Goal: Register for event/course: Register for event/course

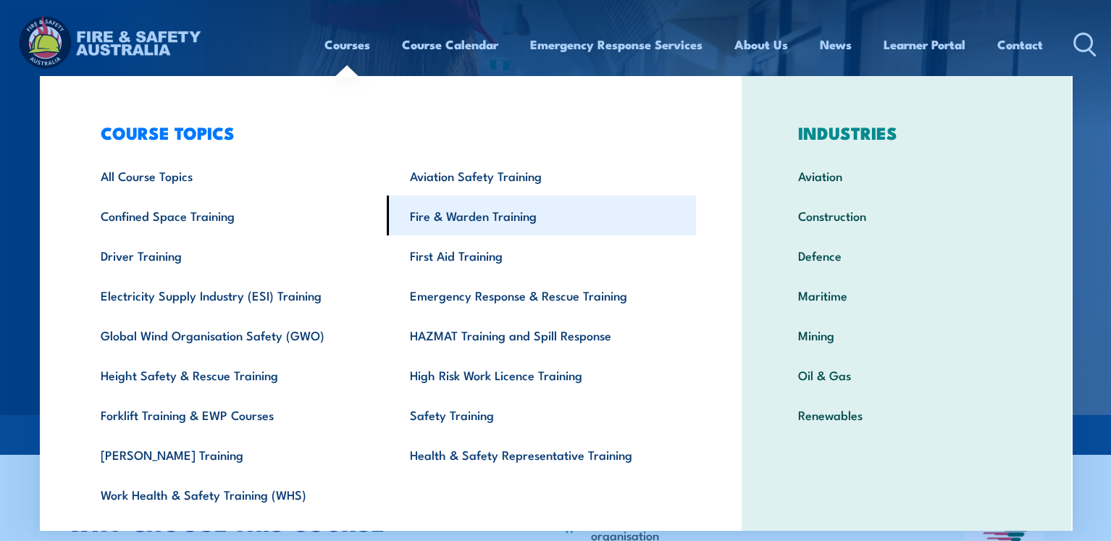
click at [469, 222] on link "Fire & Warden Training" at bounding box center [541, 216] width 309 height 40
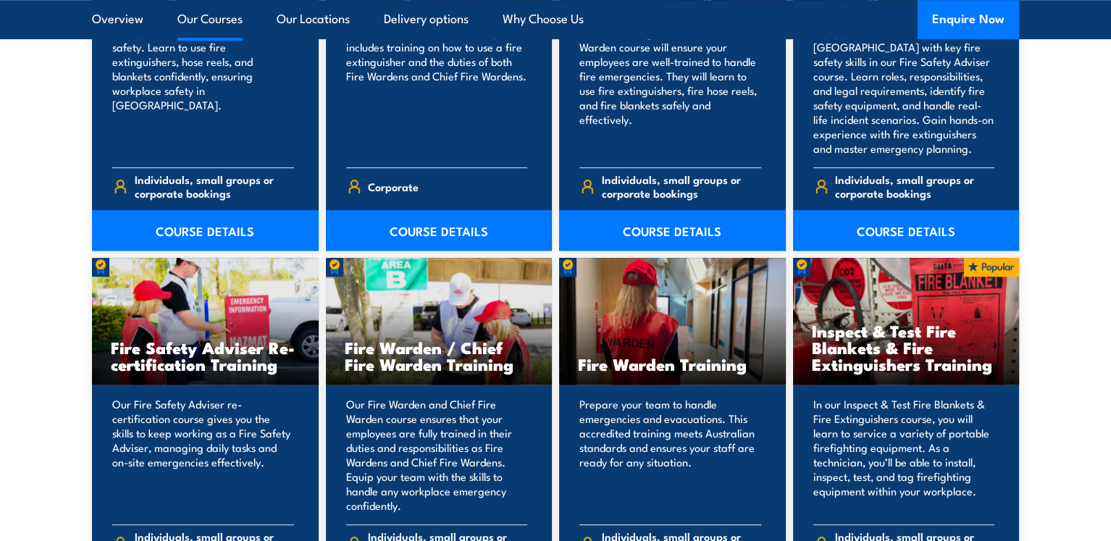
scroll to position [1835, 0]
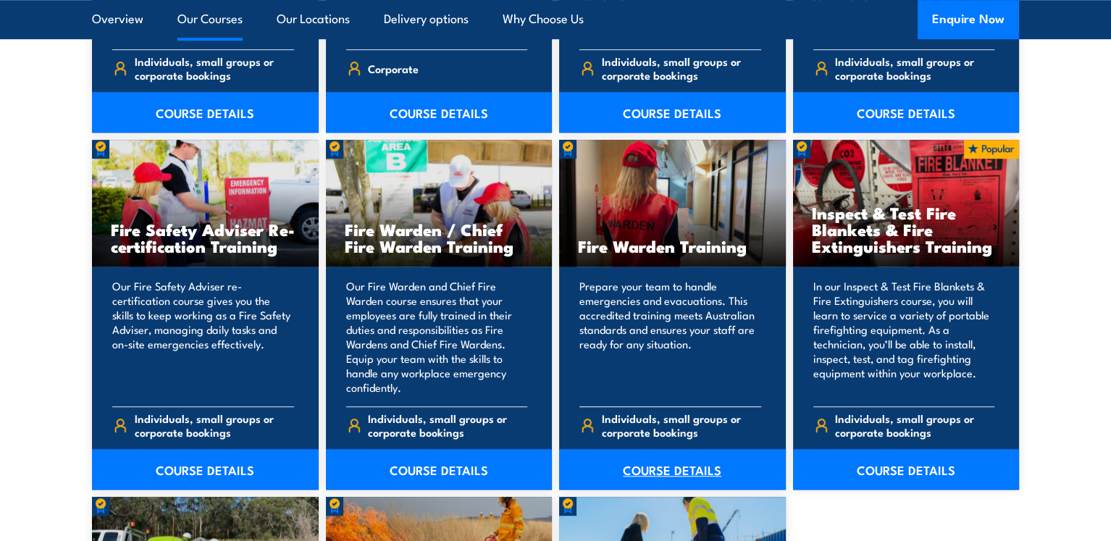
click at [681, 471] on link "COURSE DETAILS" at bounding box center [672, 469] width 227 height 41
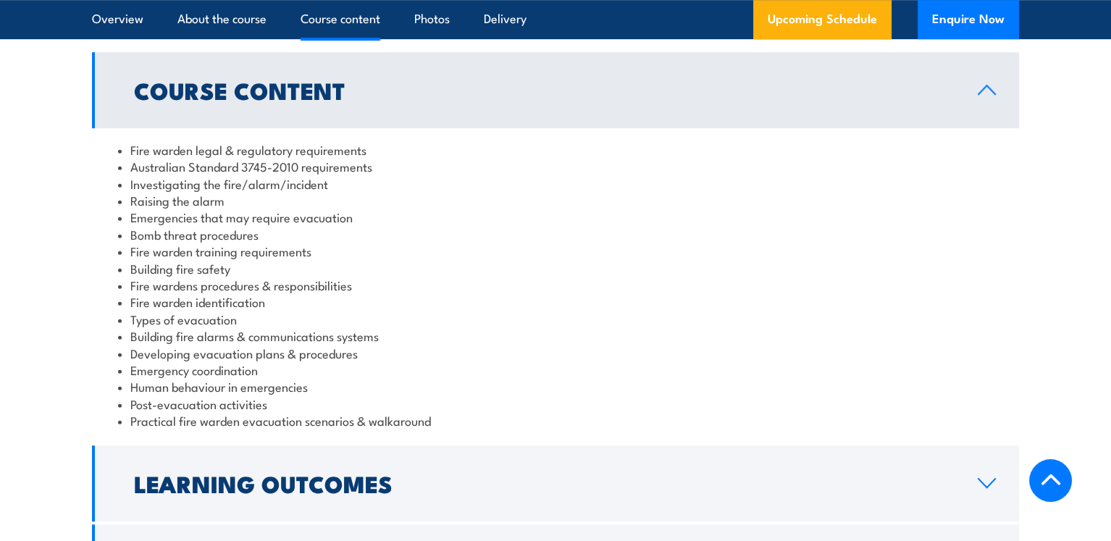
scroll to position [1641, 0]
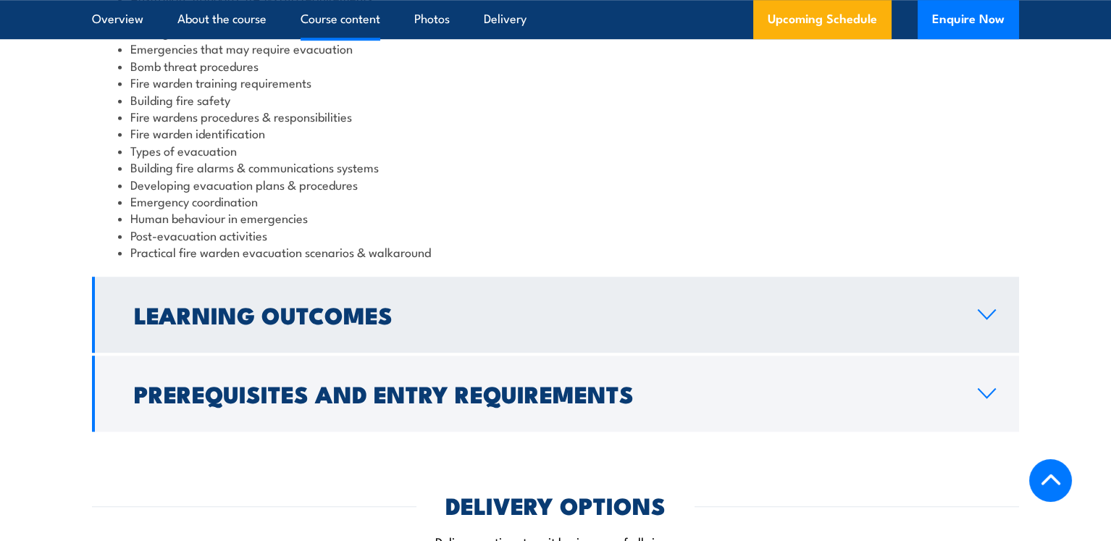
click at [453, 309] on h2 "Learning Outcomes" at bounding box center [544, 314] width 821 height 20
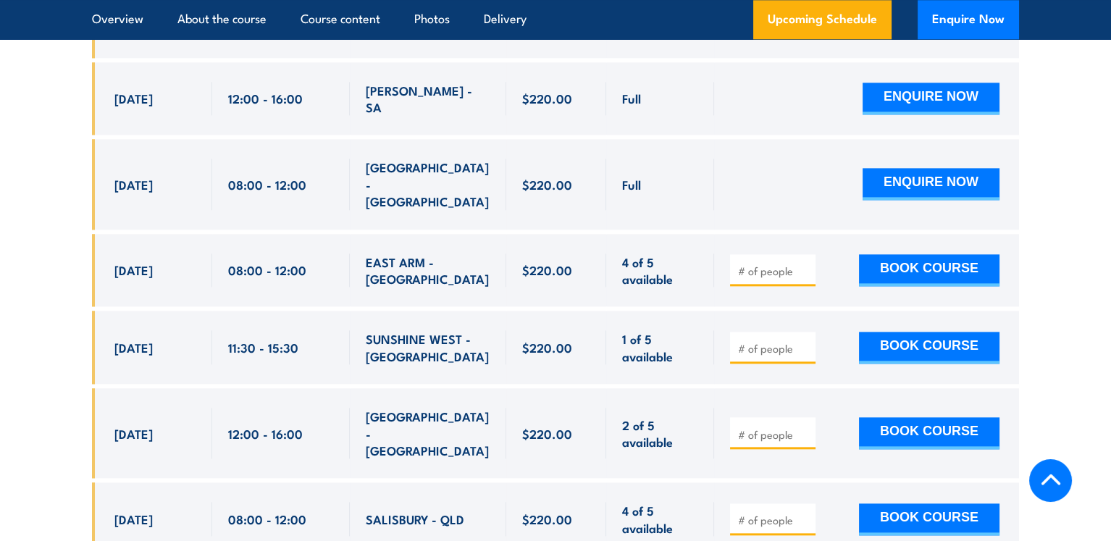
scroll to position [2857, 0]
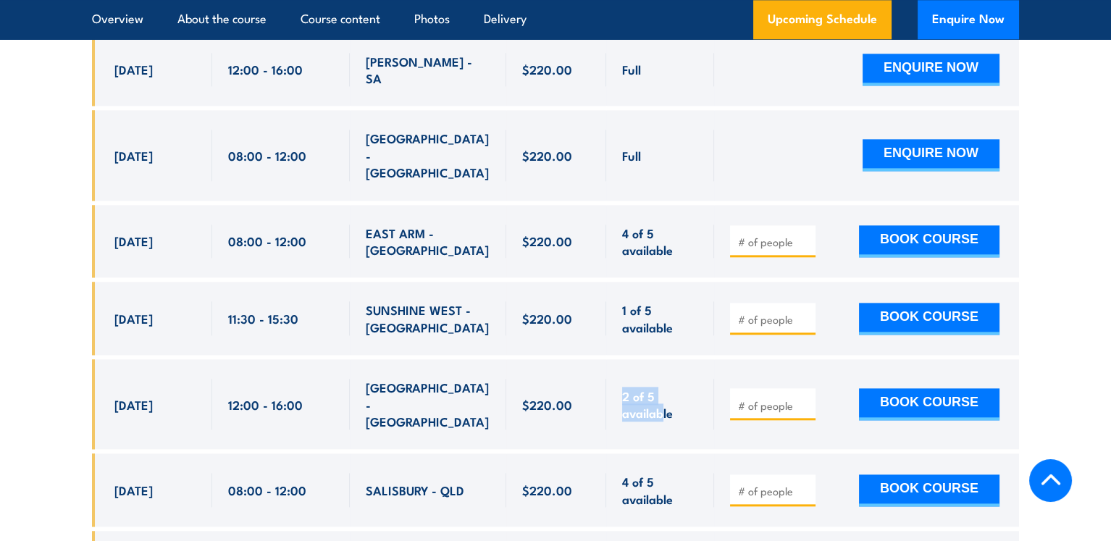
drag, startPoint x: 624, startPoint y: 323, endPoint x: 661, endPoint y: 343, distance: 41.2
click at [661, 388] on span "2 of 5 available" at bounding box center [660, 405] width 76 height 34
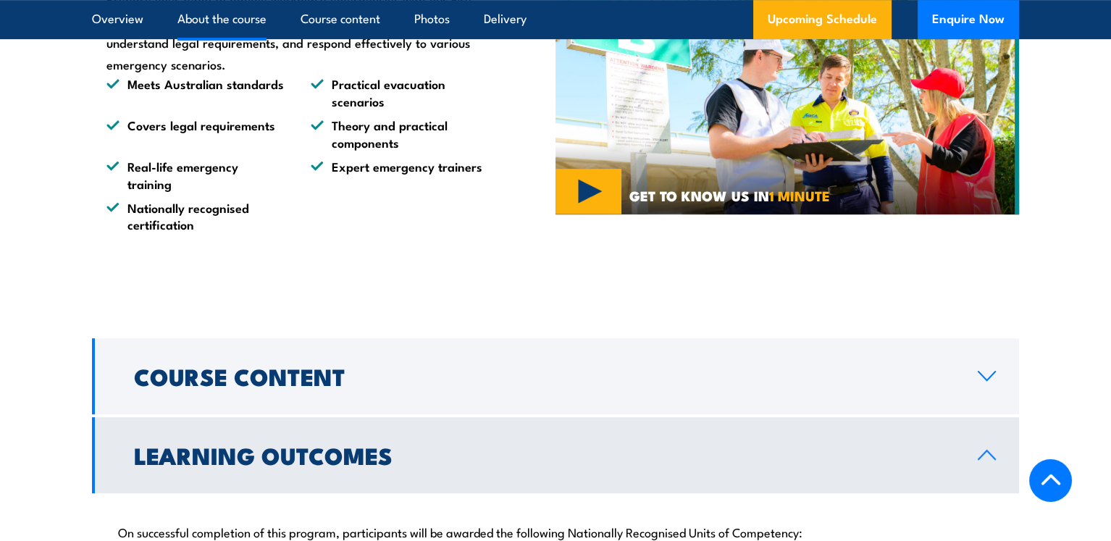
scroll to position [1215, 0]
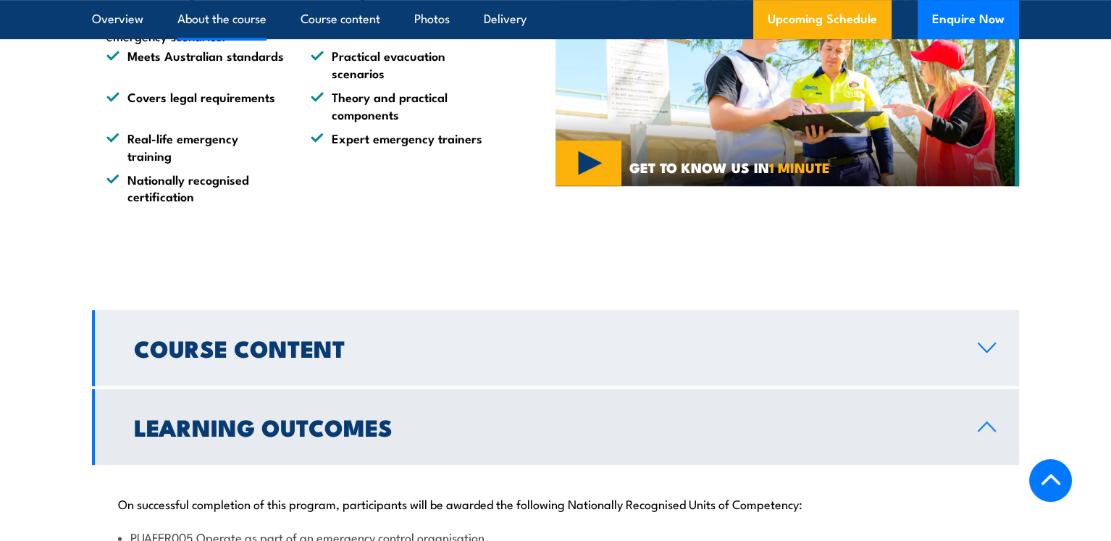
click at [652, 354] on h2 "Course Content" at bounding box center [544, 348] width 821 height 20
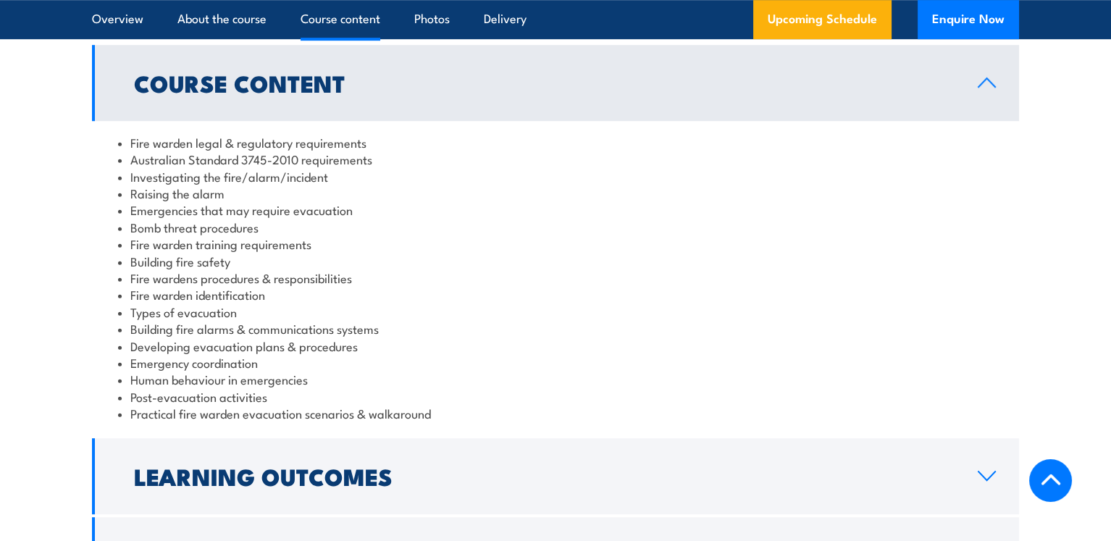
scroll to position [1505, 0]
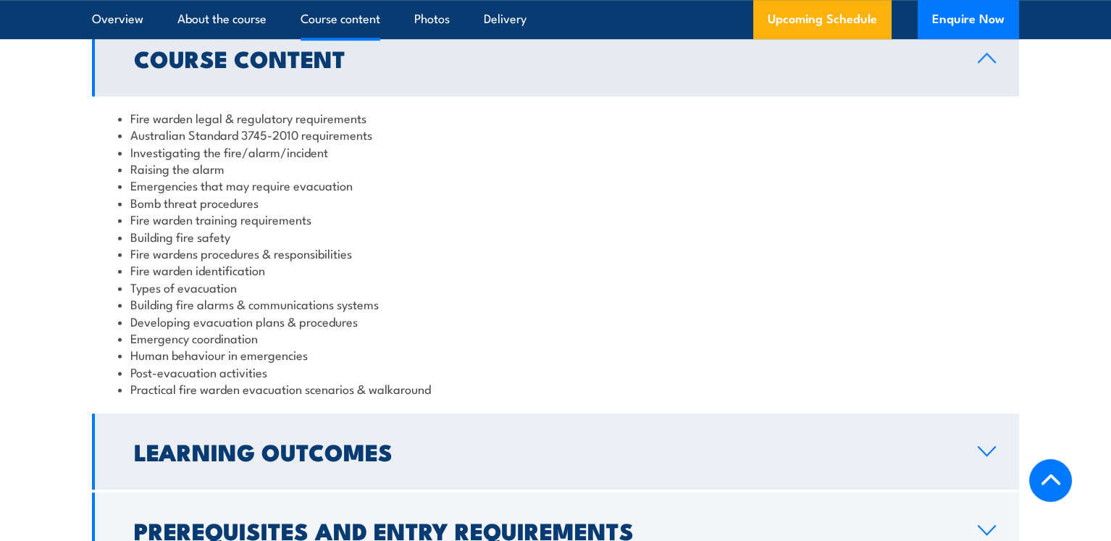
click at [637, 431] on link "Learning Outcomes" at bounding box center [555, 452] width 927 height 76
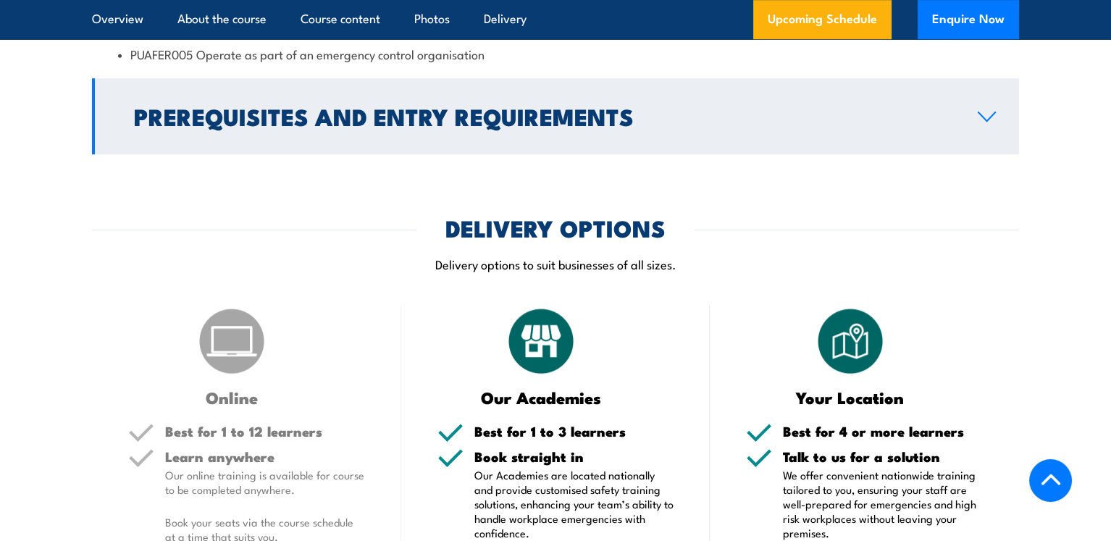
click at [794, 121] on h2 "Prerequisites and Entry Requirements" at bounding box center [544, 116] width 821 height 20
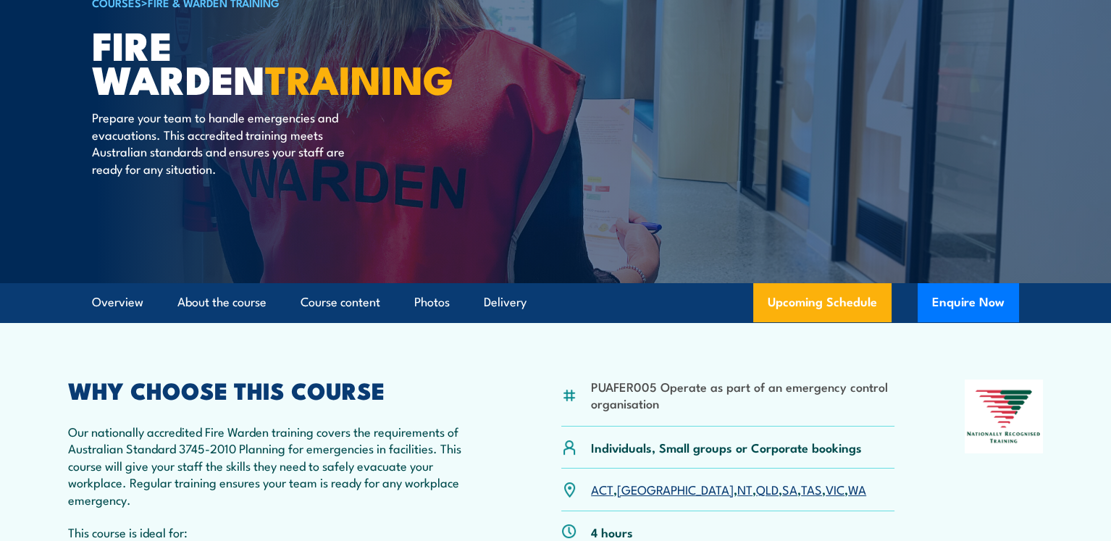
scroll to position [0, 0]
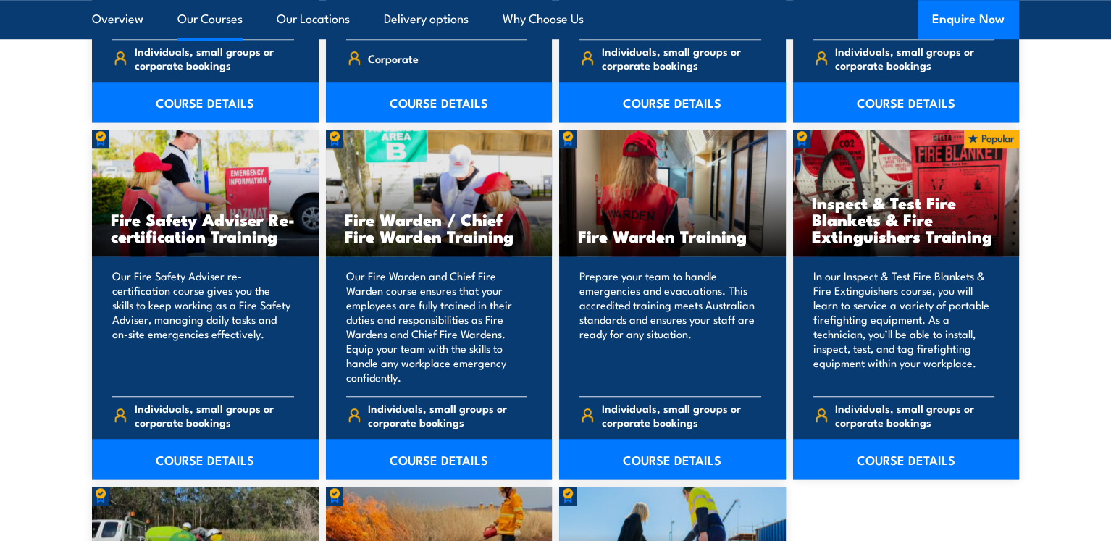
scroll to position [1641, 0]
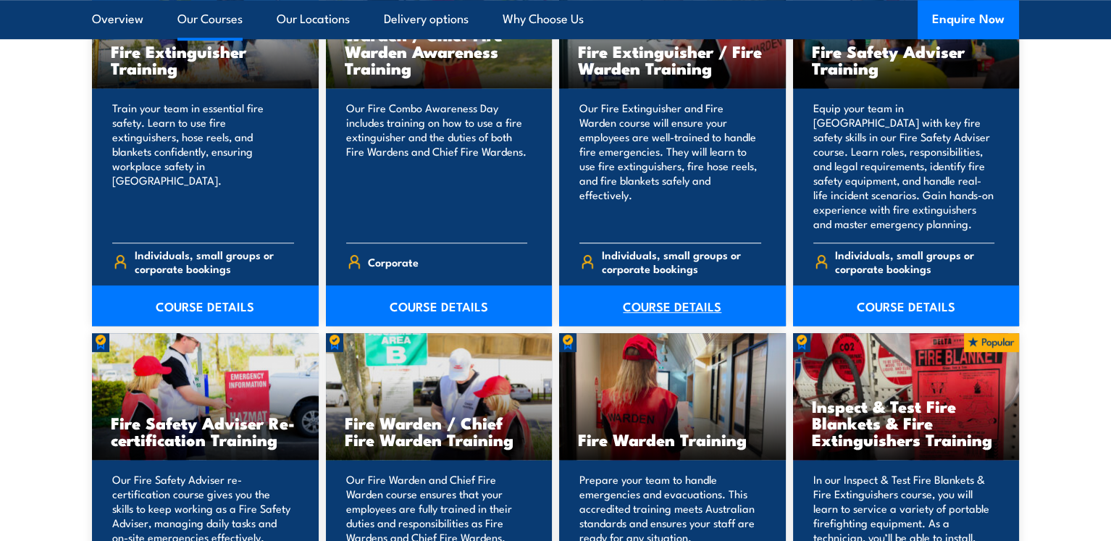
click at [658, 308] on link "COURSE DETAILS" at bounding box center [672, 305] width 227 height 41
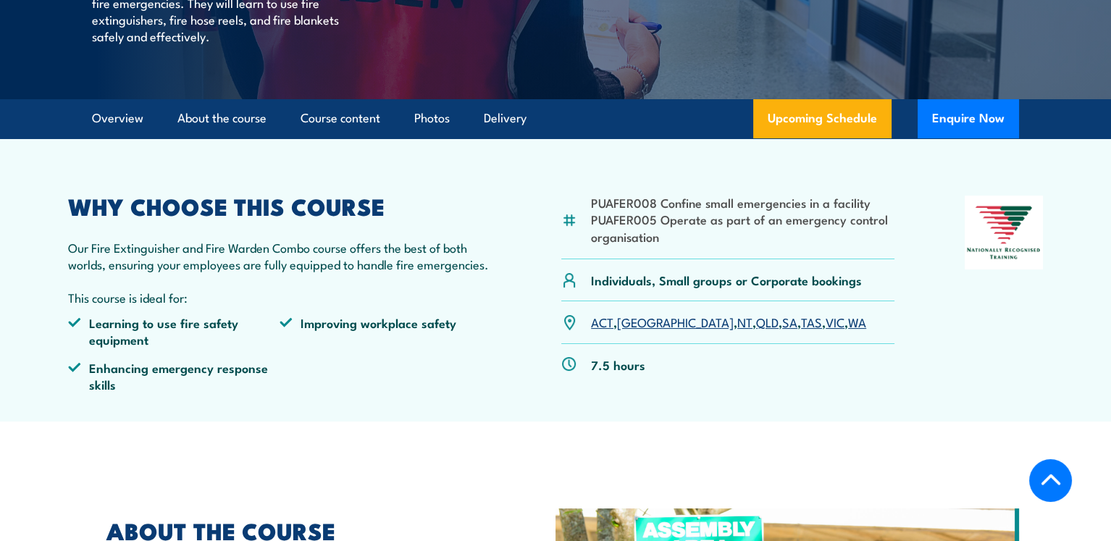
scroll to position [386, 0]
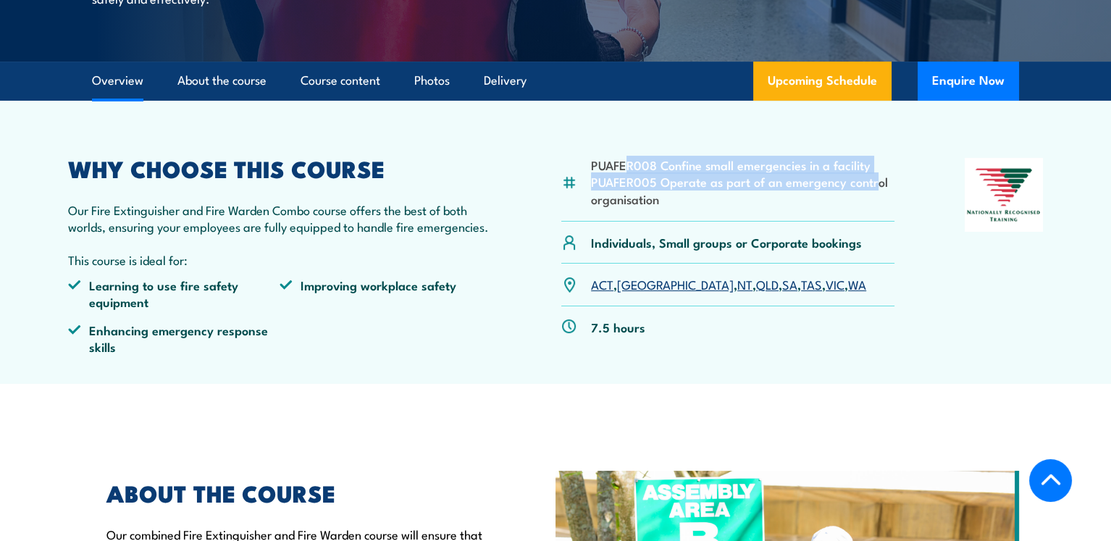
drag, startPoint x: 624, startPoint y: 166, endPoint x: 874, endPoint y: 178, distance: 249.5
click at [874, 178] on ul "PUAFER008 Confine small emergencies in a facility PUAFER005 Operate as part of …" at bounding box center [743, 181] width 304 height 51
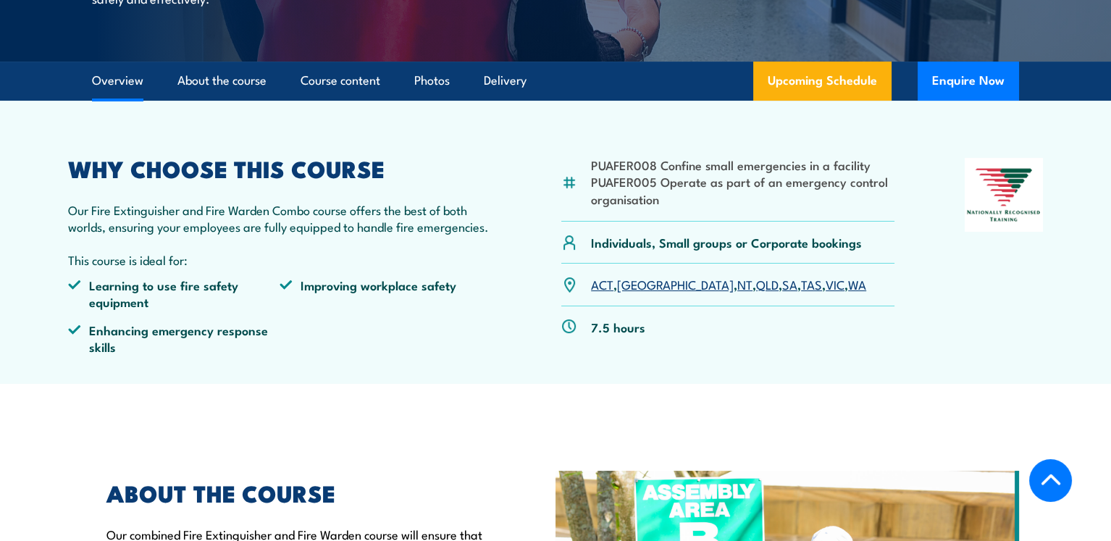
click at [785, 198] on li "PUAFER005 Operate as part of an emergency control organisation" at bounding box center [743, 190] width 304 height 34
click at [798, 166] on li "PUAFER008 Confine small emergencies in a facility" at bounding box center [743, 164] width 304 height 17
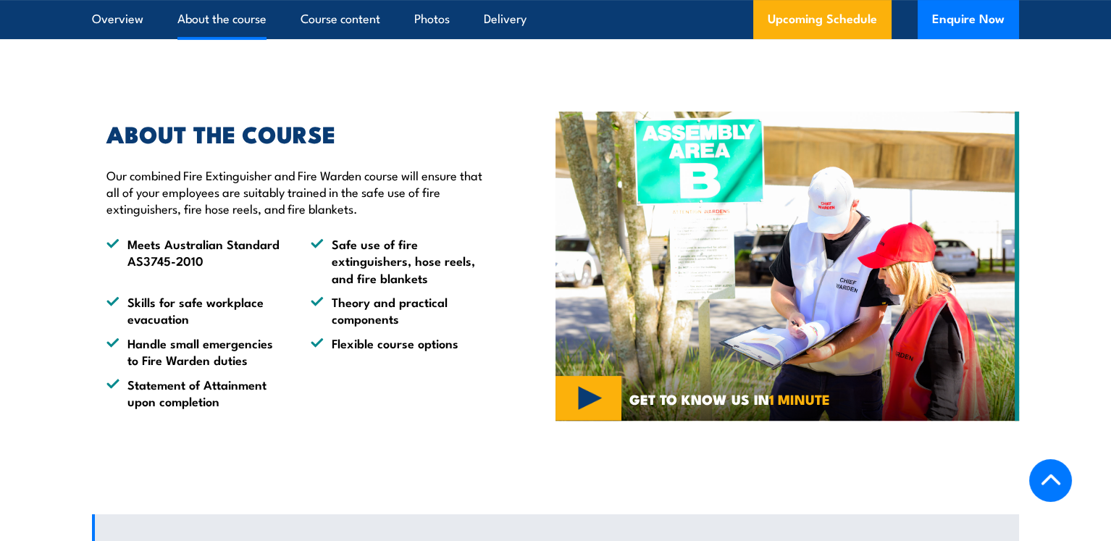
scroll to position [772, 0]
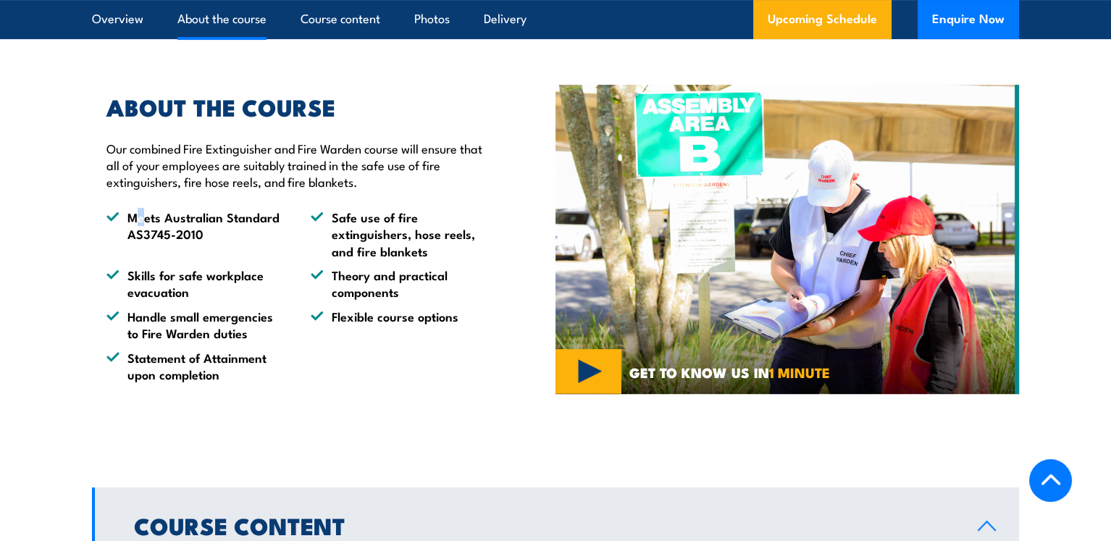
drag, startPoint x: 135, startPoint y: 213, endPoint x: 167, endPoint y: 160, distance: 62.1
click at [148, 210] on li "Meets Australian Standard AS3745-2010" at bounding box center [195, 234] width 178 height 51
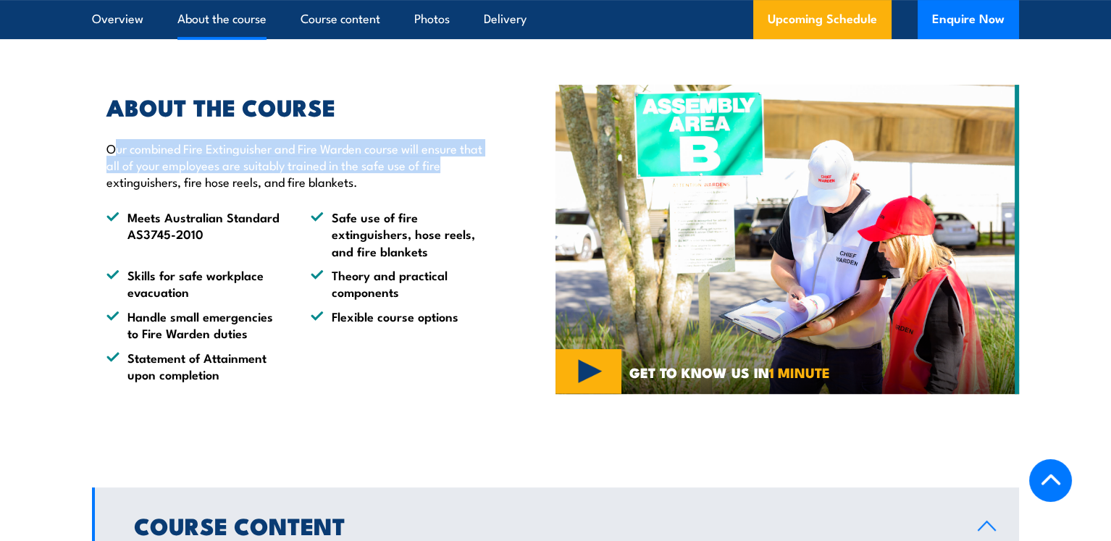
drag, startPoint x: 118, startPoint y: 145, endPoint x: 469, endPoint y: 163, distance: 351.1
click at [469, 163] on p "Our combined Fire Extinguisher and Fire Warden course will ensure that all of y…" at bounding box center [297, 165] width 382 height 51
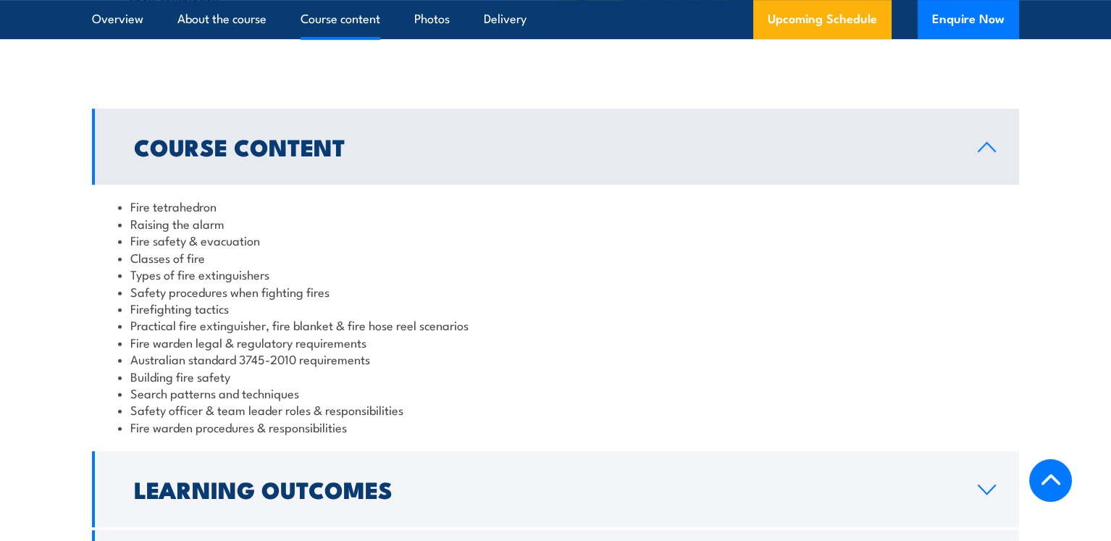
scroll to position [1255, 0]
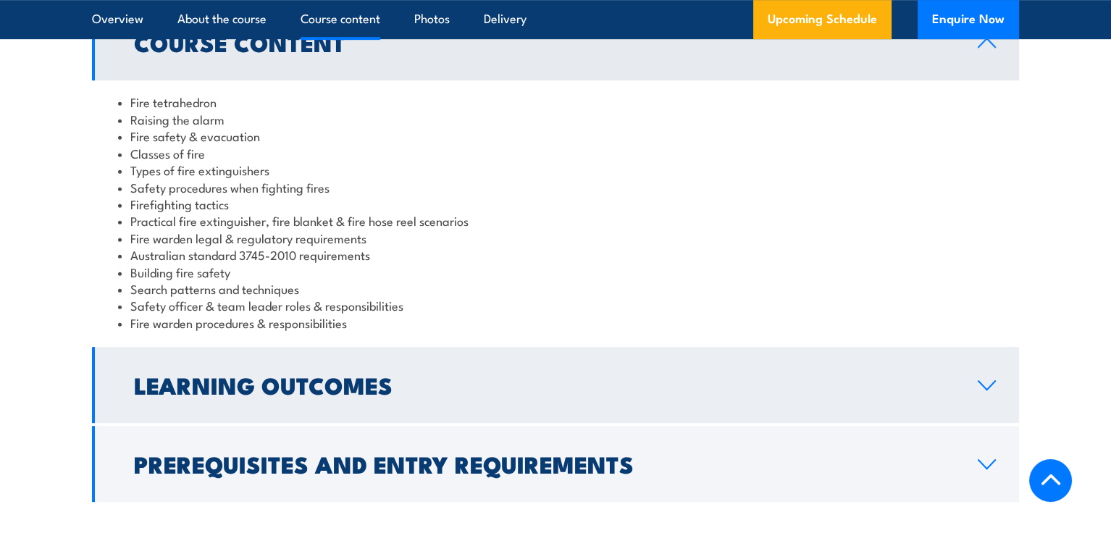
drag, startPoint x: 425, startPoint y: 424, endPoint x: 440, endPoint y: 404, distance: 24.3
click at [427, 423] on div "Course Content Fire tetrahedron Raising the alarm Fire safety & evacuation Clas…" at bounding box center [555, 253] width 927 height 498
click at [458, 384] on h2 "Learning Outcomes" at bounding box center [544, 385] width 821 height 20
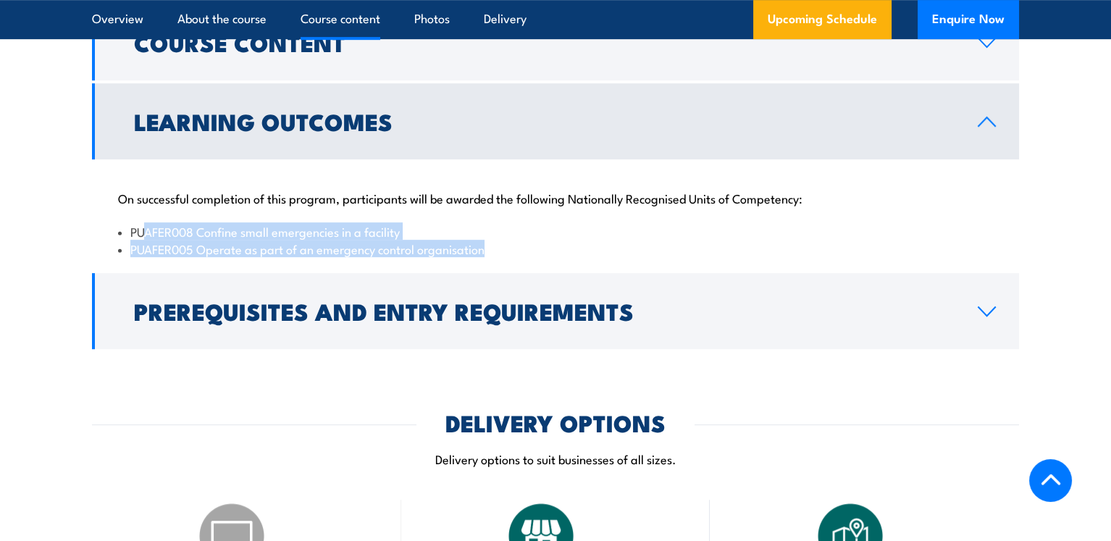
drag, startPoint x: 143, startPoint y: 230, endPoint x: 502, endPoint y: 248, distance: 359.8
click at [502, 248] on ul "PUAFER008 Confine small emergencies in a facility PUAFER005 Operate as part of …" at bounding box center [555, 240] width 875 height 34
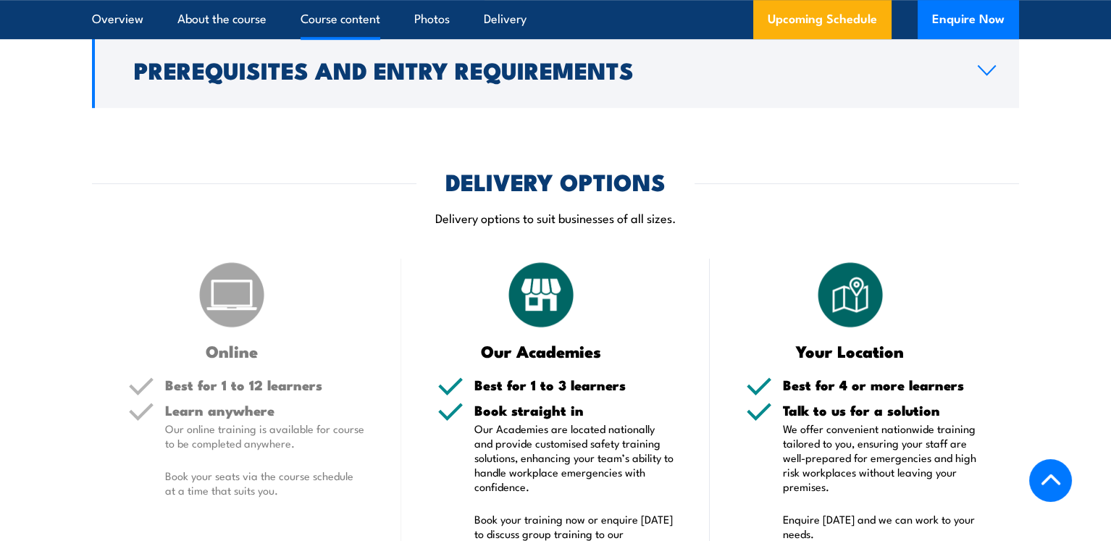
scroll to position [1352, 0]
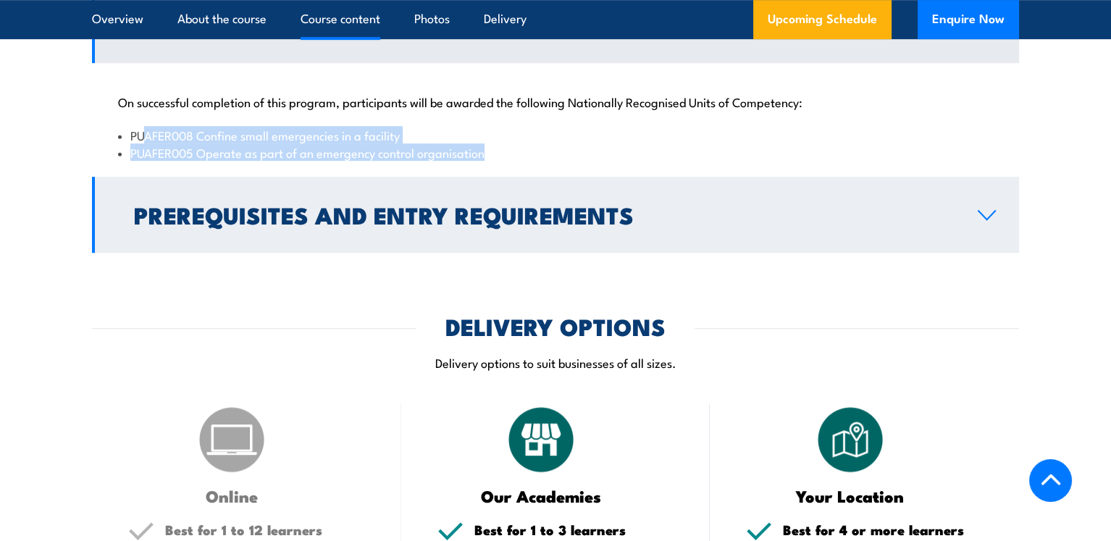
click at [596, 232] on link "Prerequisites and Entry Requirements" at bounding box center [555, 215] width 927 height 76
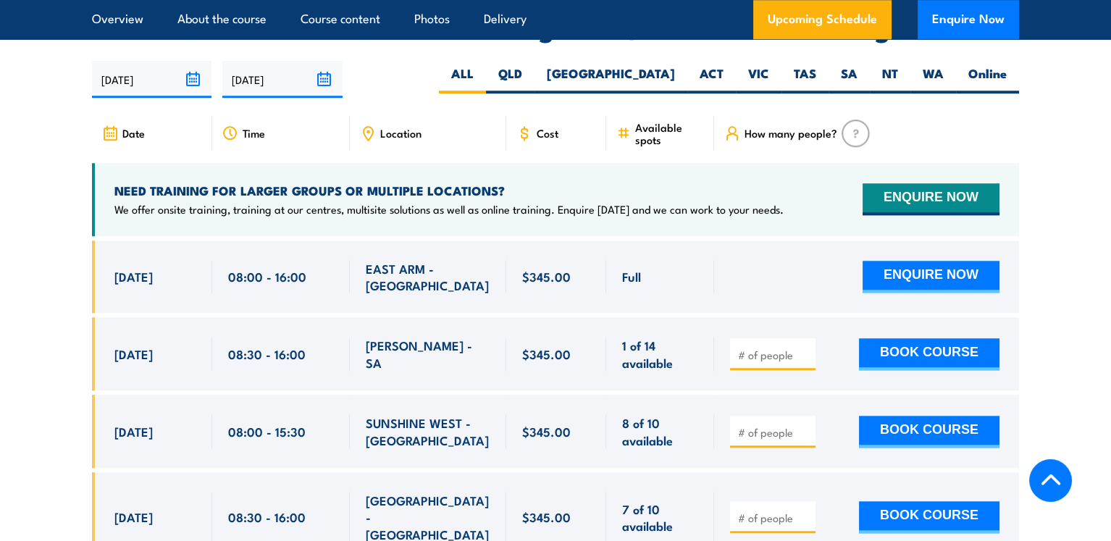
scroll to position [2221, 0]
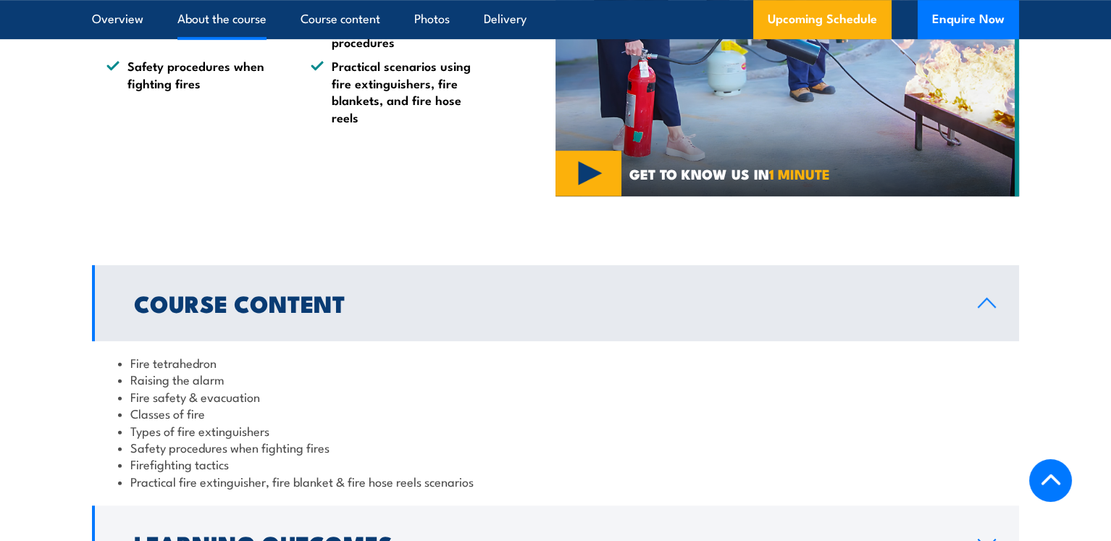
scroll to position [1449, 0]
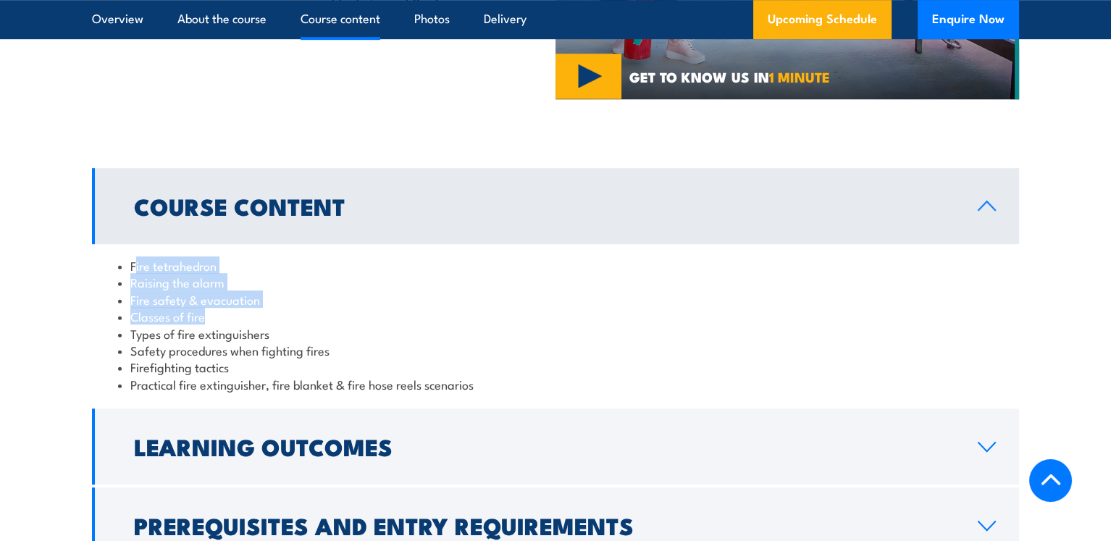
drag, startPoint x: 133, startPoint y: 259, endPoint x: 252, endPoint y: 317, distance: 132.5
click at [252, 317] on ul "Fire tetrahedron Raising the alarm Fire safety & evacuation Classes of fire Typ…" at bounding box center [555, 324] width 875 height 135
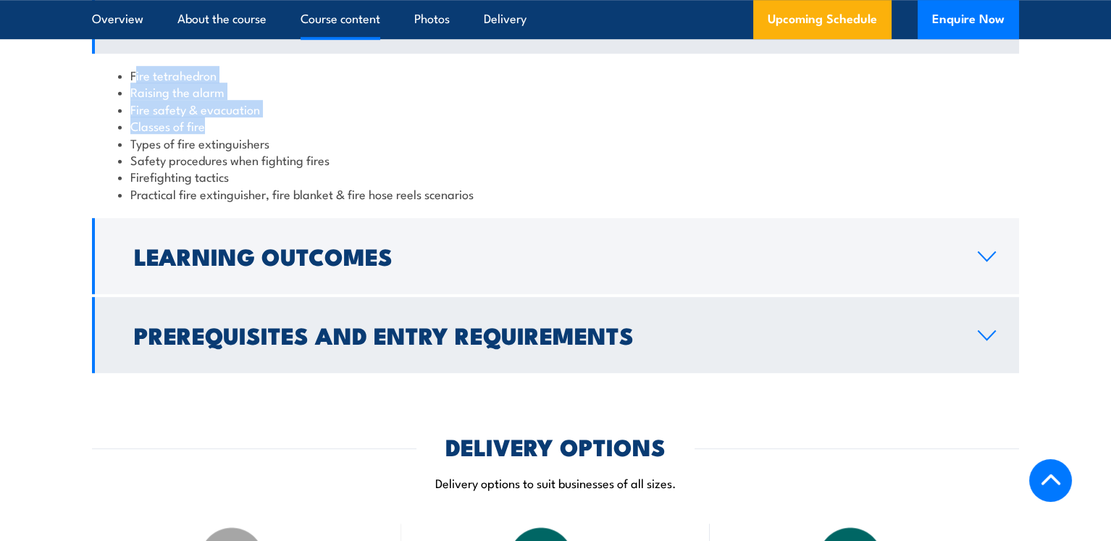
scroll to position [1641, 0]
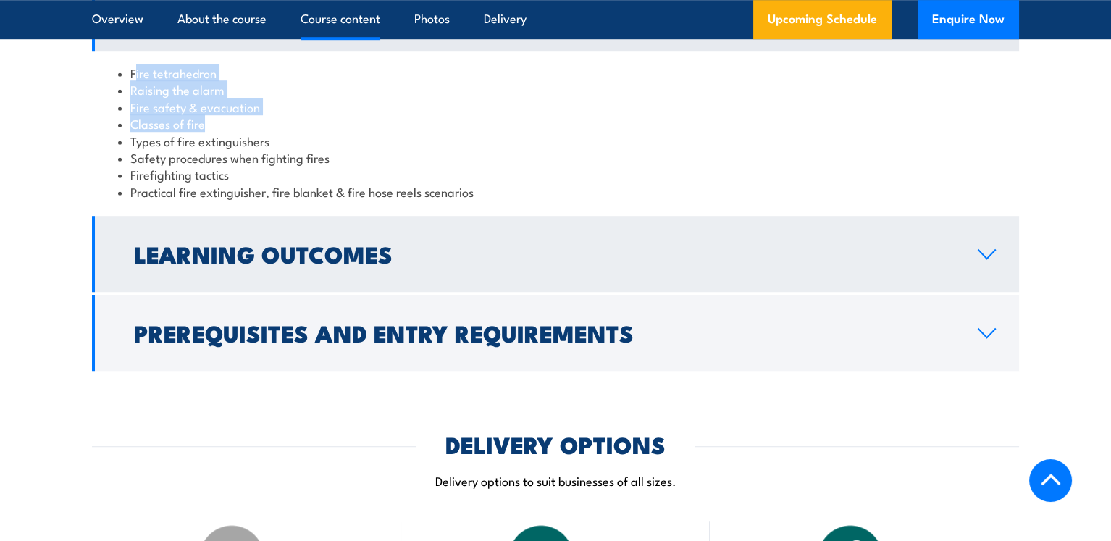
click at [304, 265] on link "Learning Outcomes" at bounding box center [555, 254] width 927 height 76
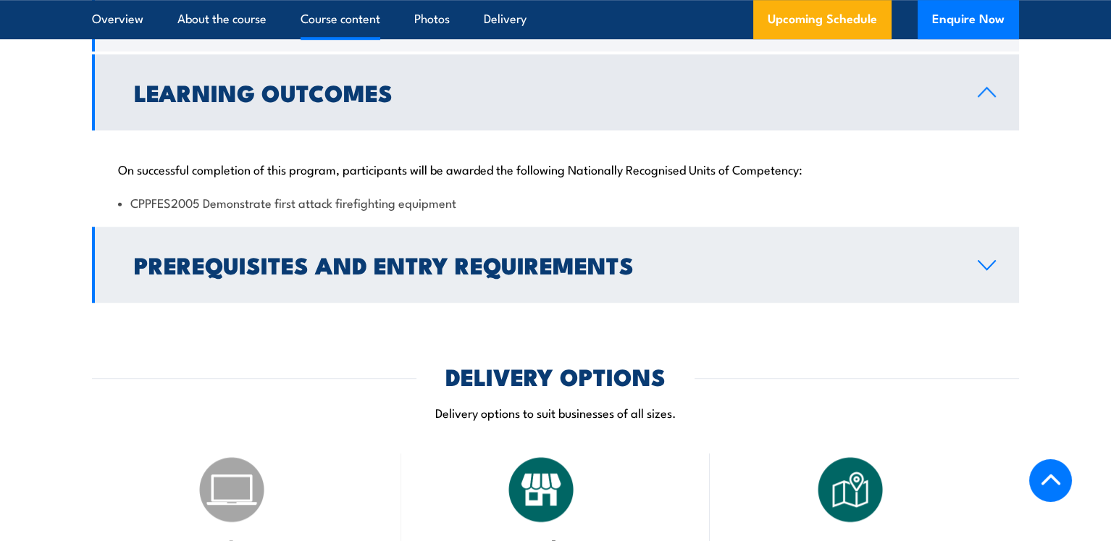
click at [298, 264] on h2 "Prerequisites and Entry Requirements" at bounding box center [544, 264] width 821 height 20
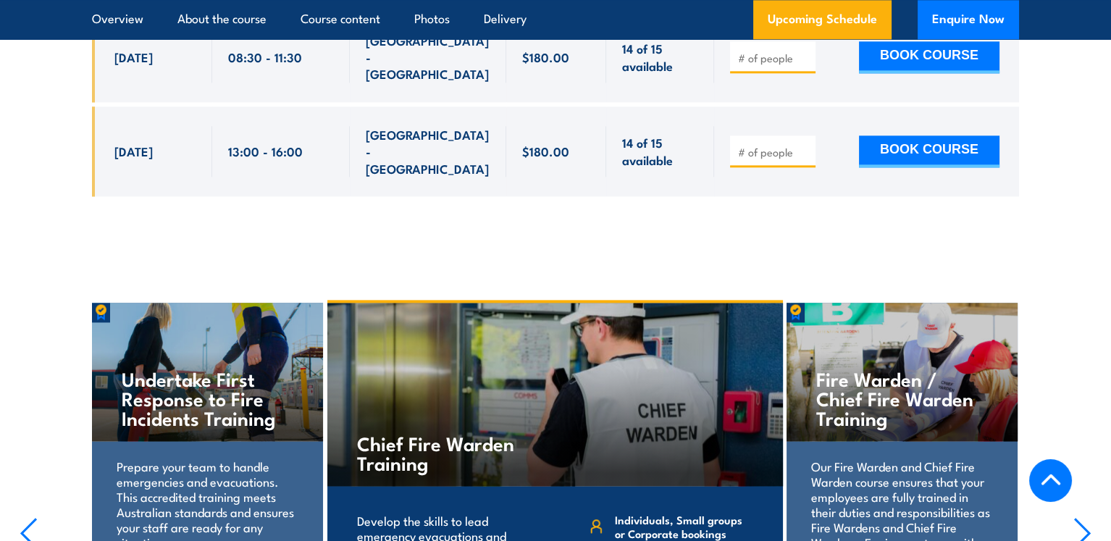
scroll to position [3090, 0]
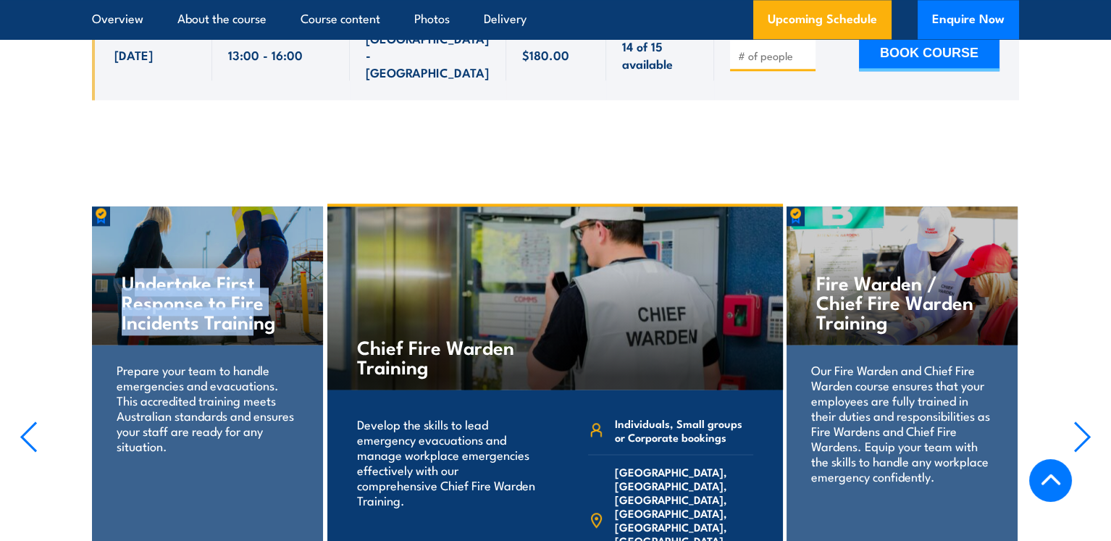
drag, startPoint x: 148, startPoint y: 204, endPoint x: 254, endPoint y: 248, distance: 115.3
click at [254, 272] on h4 "Undertake First Response to Fire Incidents Training" at bounding box center [208, 301] width 172 height 59
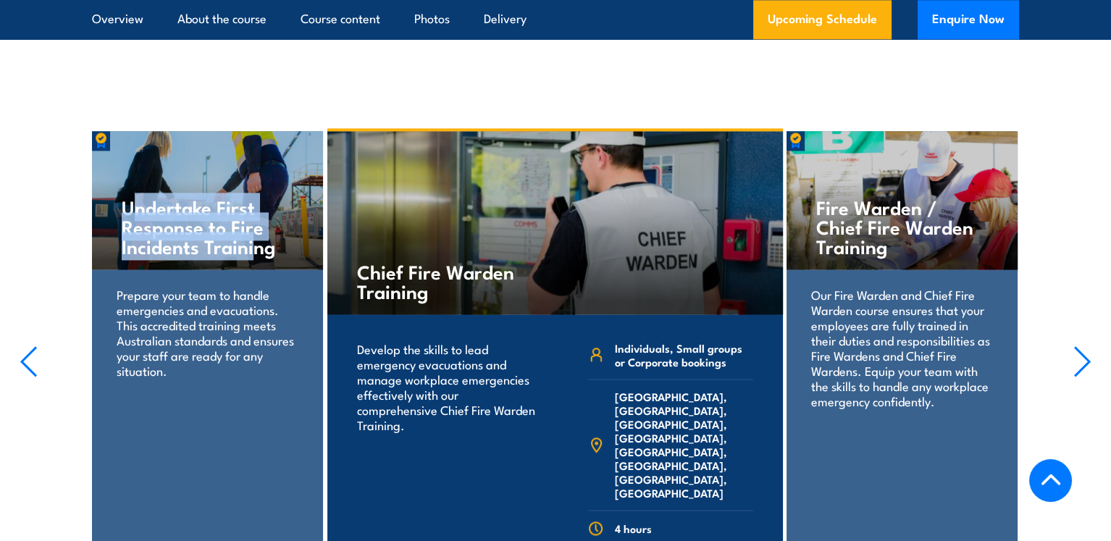
scroll to position [3284, 0]
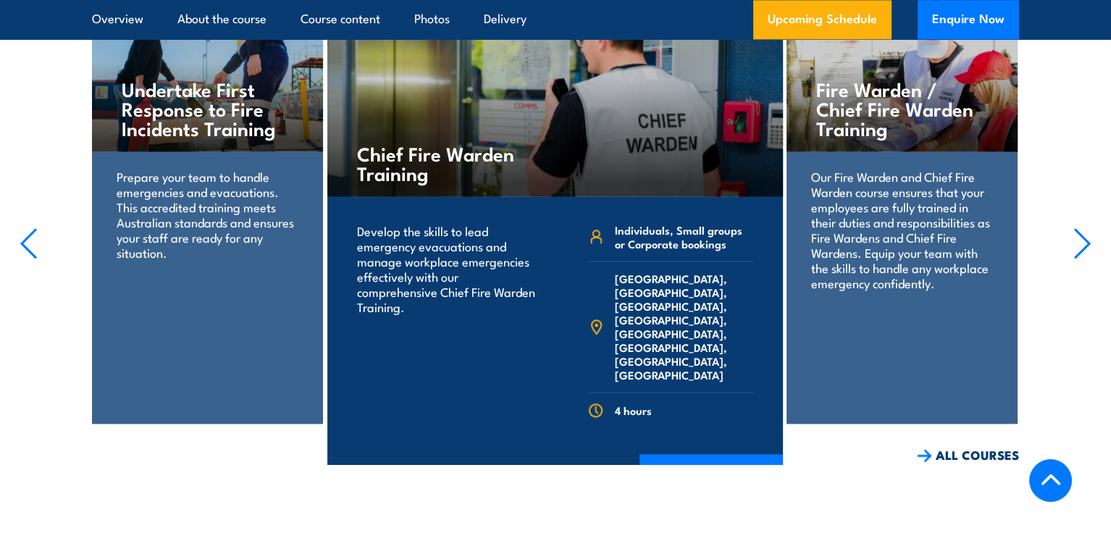
click at [254, 249] on div "Undertake First Response to Fire Incidents Training Prepare your team to handle…" at bounding box center [207, 218] width 231 height 411
drag, startPoint x: 194, startPoint y: 114, endPoint x: 187, endPoint y: 93, distance: 22.2
click at [194, 169] on p "Prepare your team to handle emergencies and evacuations. This accredited traini…" at bounding box center [208, 214] width 182 height 91
click at [175, 79] on h4 "Undertake First Response to Fire Incidents Training" at bounding box center [208, 108] width 172 height 59
drag, startPoint x: 175, startPoint y: 112, endPoint x: 141, endPoint y: 127, distance: 36.9
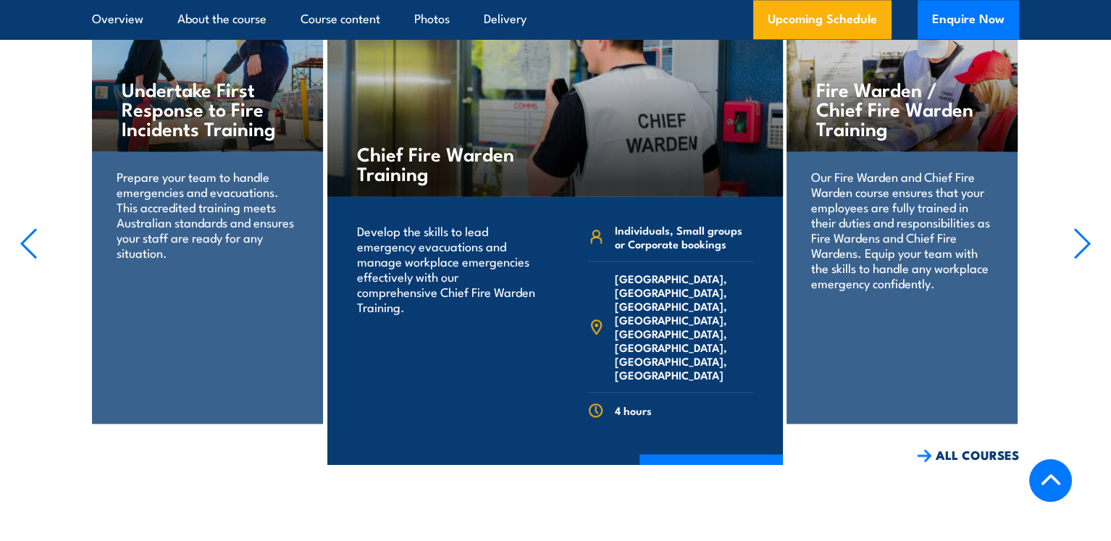
click at [174, 169] on p "Prepare your team to handle emergencies and evacuations. This accredited traini…" at bounding box center [208, 214] width 182 height 91
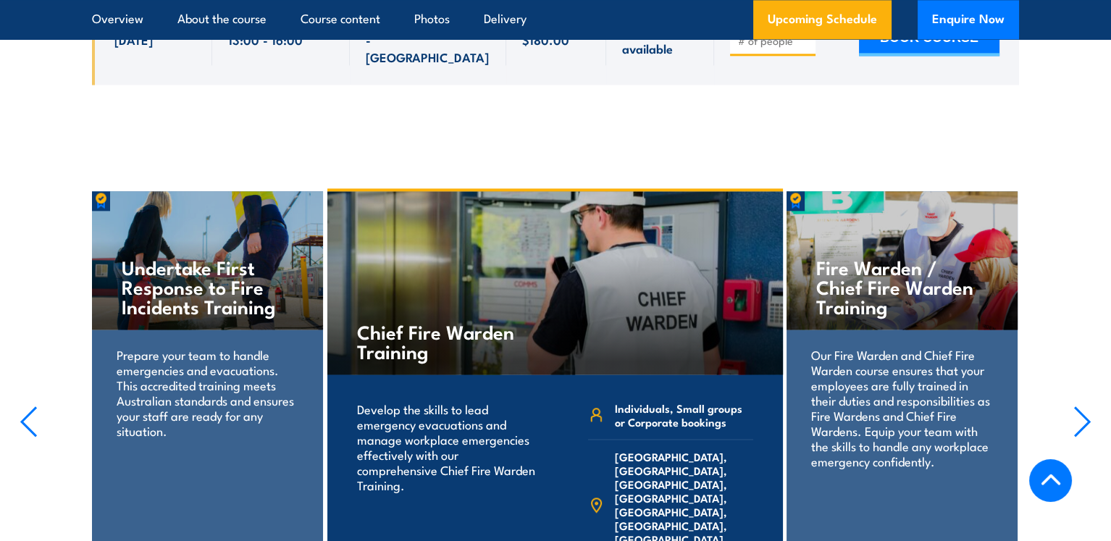
scroll to position [3090, 0]
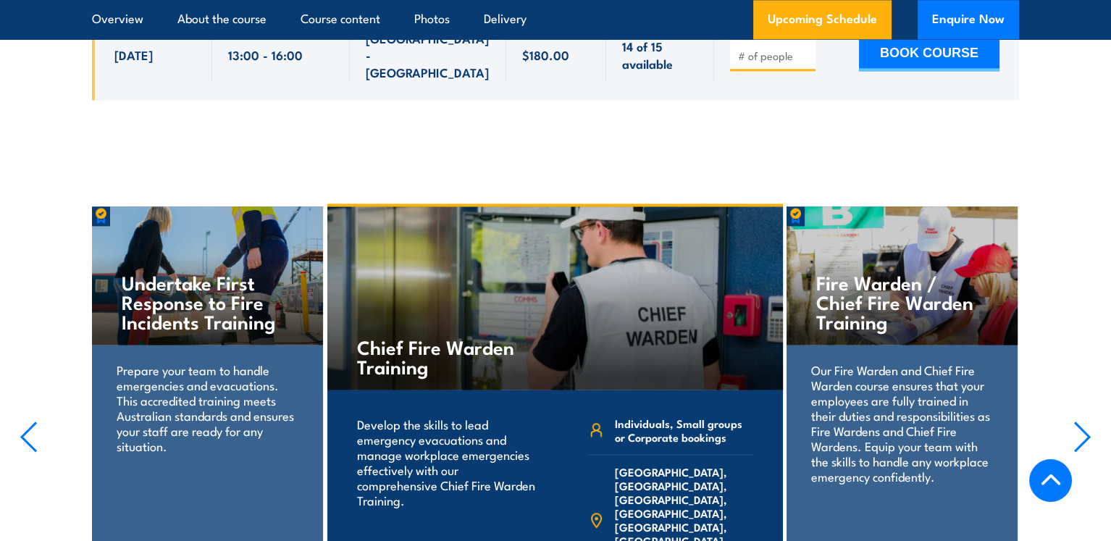
click at [927, 272] on h4 "Fire Warden / Chief Fire Warden Training" at bounding box center [902, 301] width 172 height 59
click at [1076, 421] on icon "button" at bounding box center [1083, 437] width 18 height 32
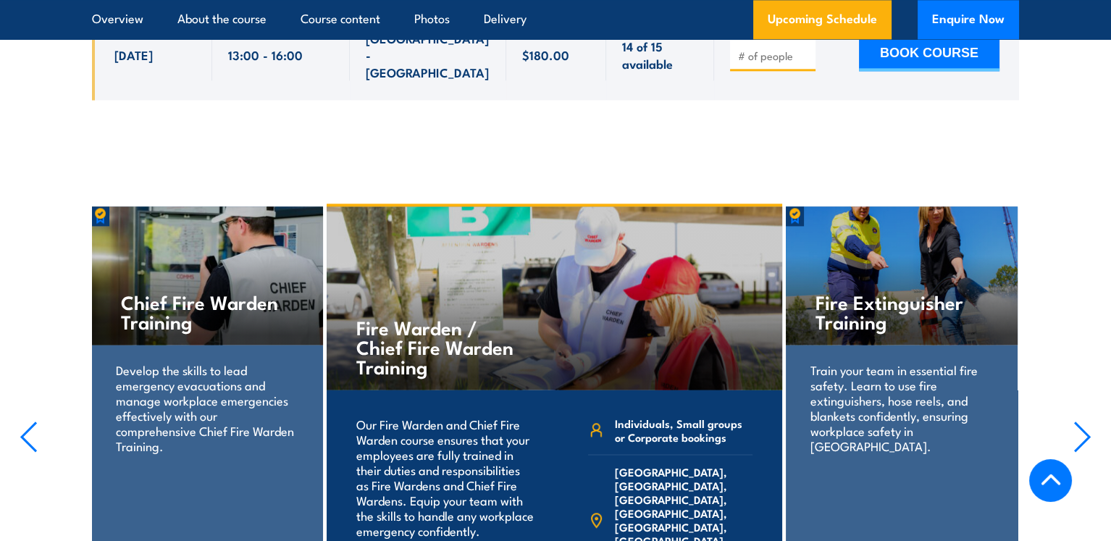
click at [1077, 421] on button "button" at bounding box center [1083, 440] width 18 height 38
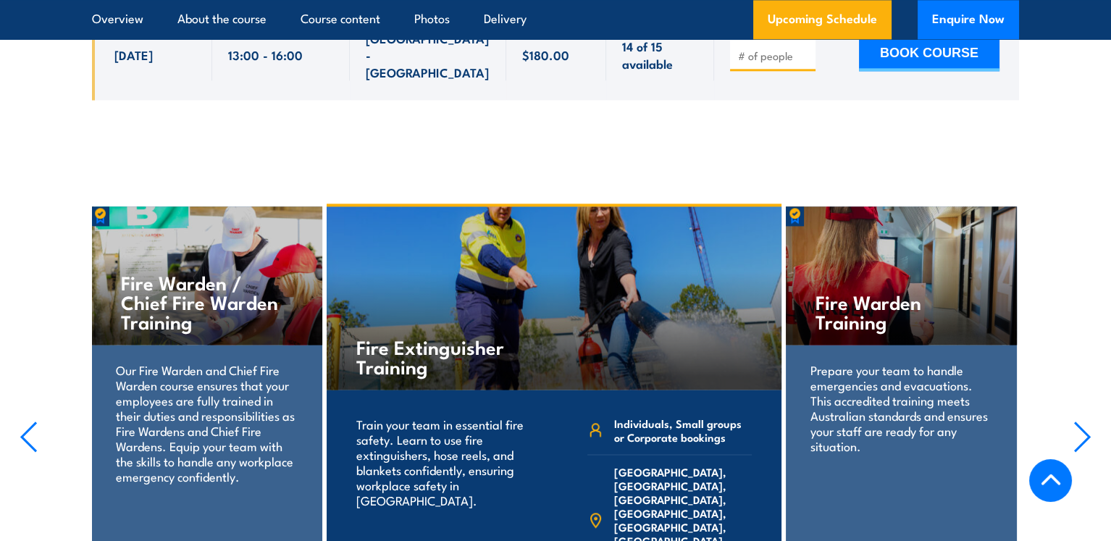
click at [906, 362] on p "Prepare your team to handle emergencies and evacuations. This accredited traini…" at bounding box center [902, 407] width 182 height 91
click at [1072, 356] on section "Fire Extinguisher Training Train your team in essential fire safety. Learn to u…" at bounding box center [555, 431] width 1111 height 454
click at [1077, 421] on icon "button" at bounding box center [1083, 437] width 18 height 32
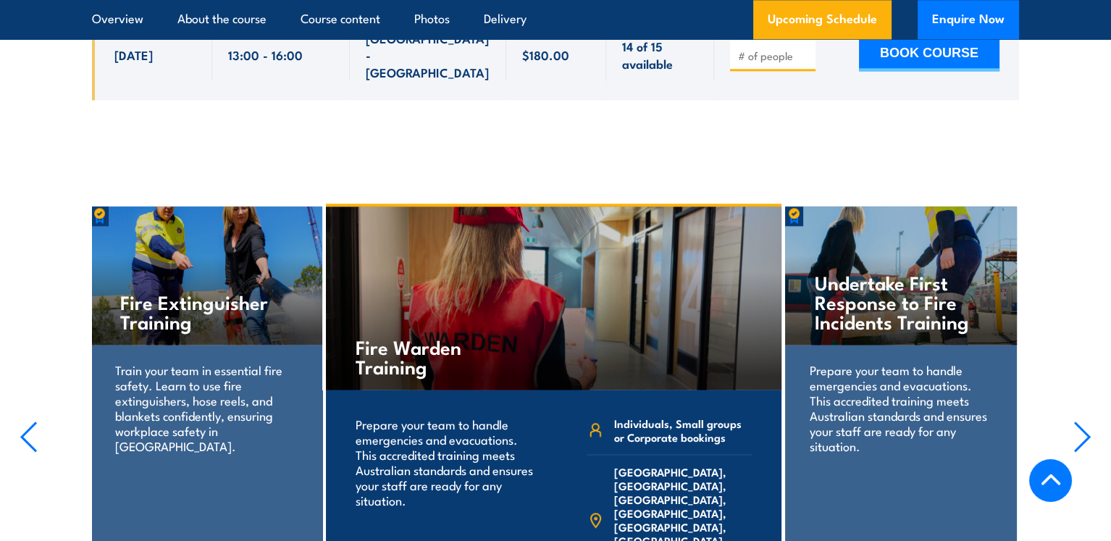
click at [1077, 421] on icon "button" at bounding box center [1083, 437] width 18 height 32
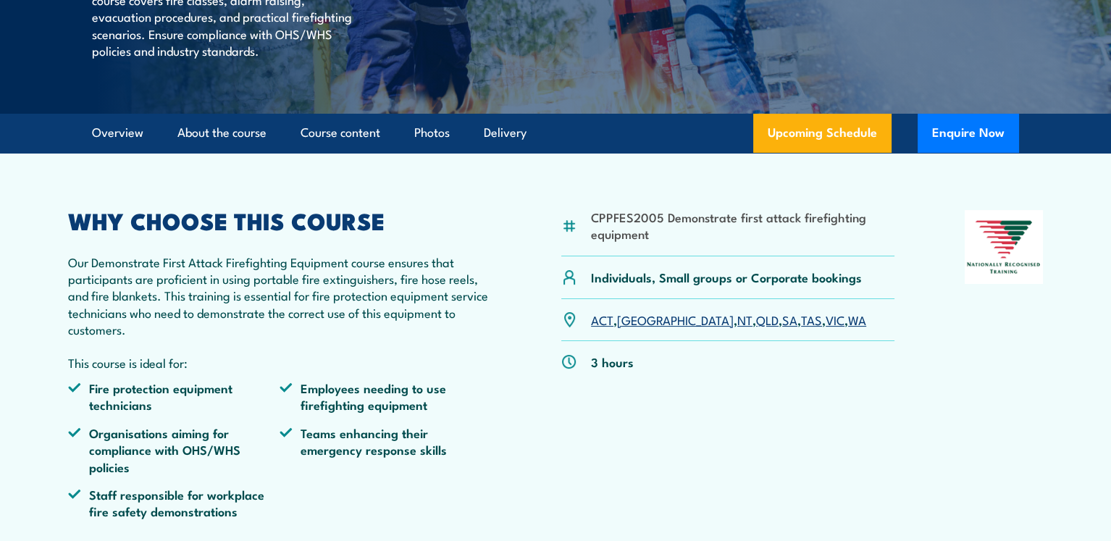
scroll to position [186, 0]
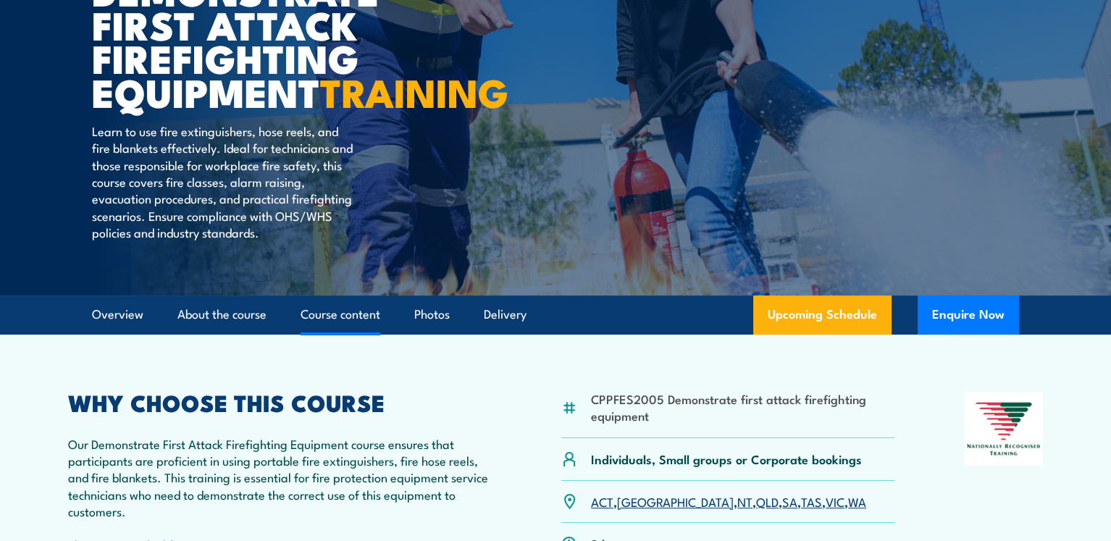
click at [359, 334] on link "Course content" at bounding box center [341, 315] width 80 height 38
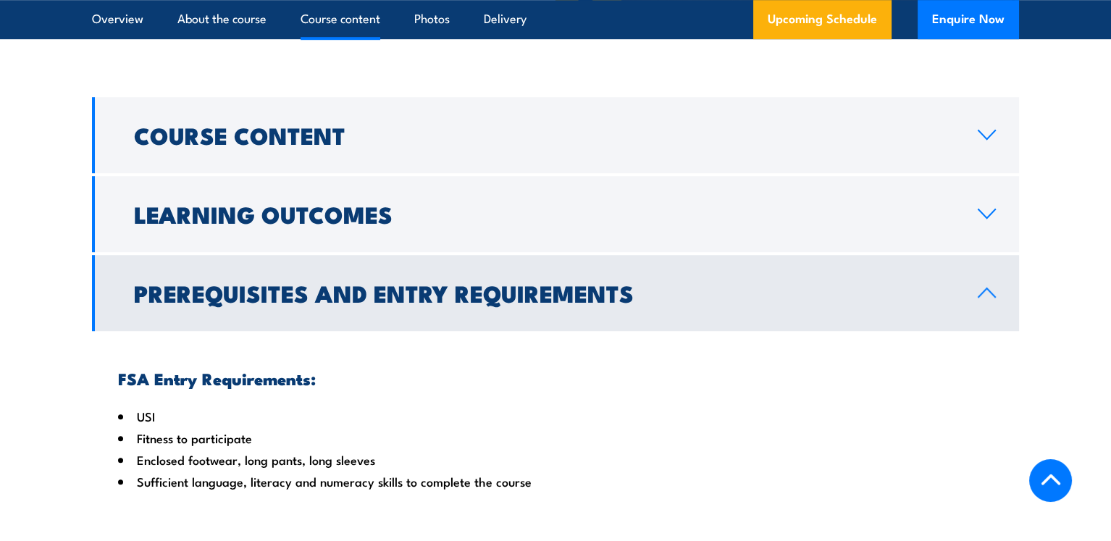
scroll to position [1610, 0]
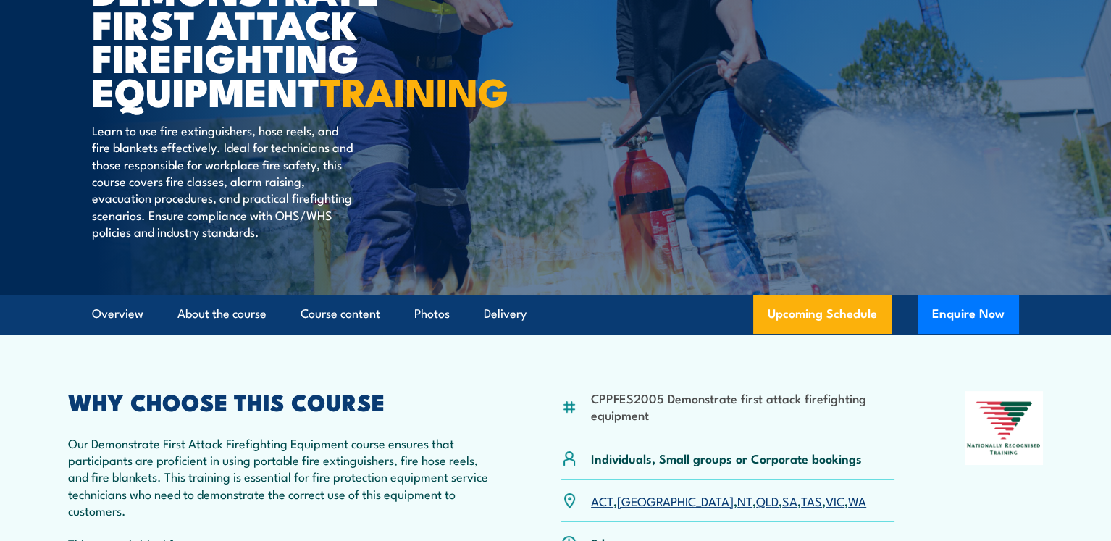
scroll to position [186, 0]
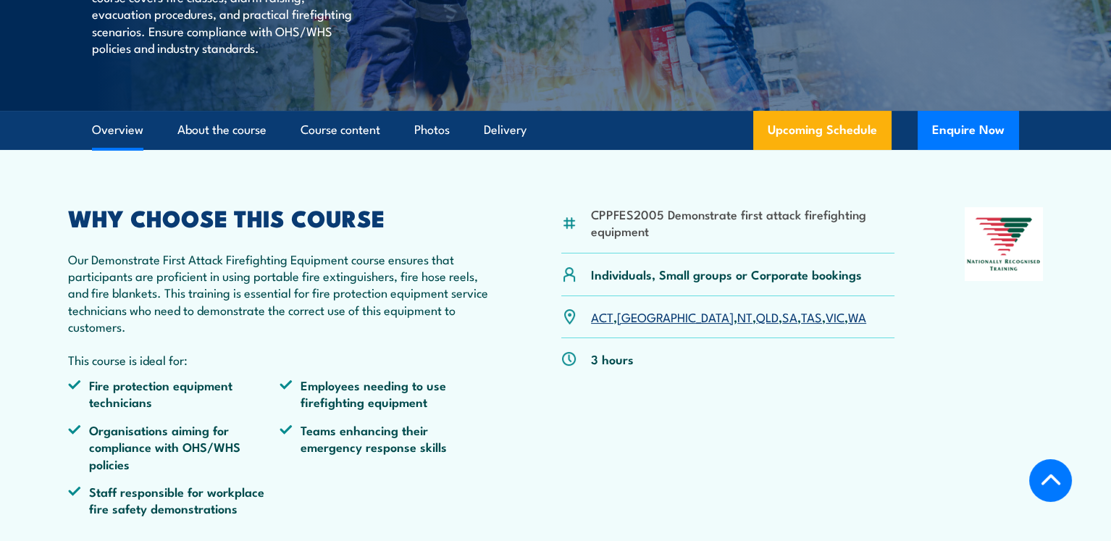
scroll to position [386, 0]
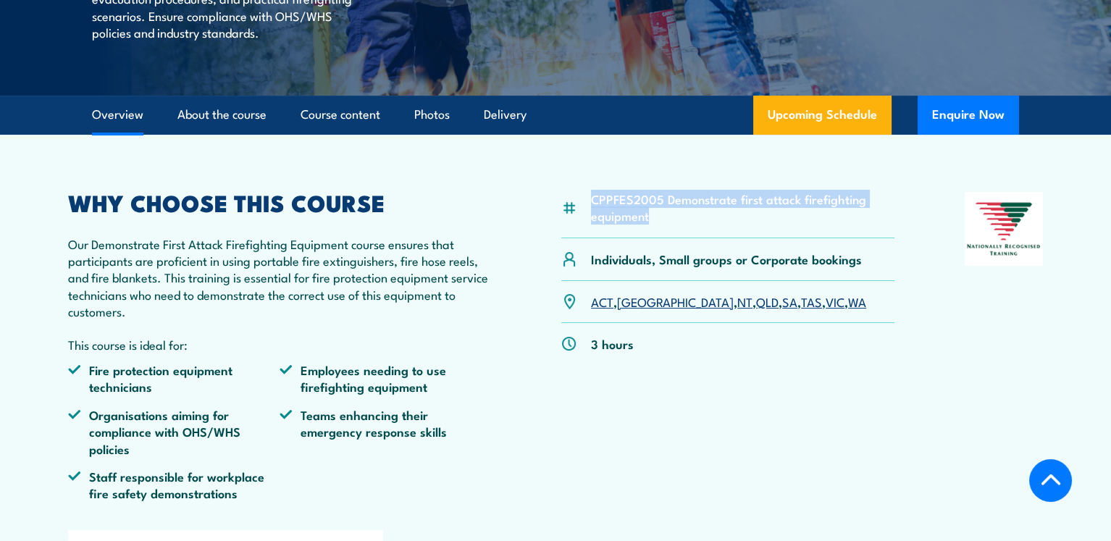
drag, startPoint x: 593, startPoint y: 229, endPoint x: 673, endPoint y: 251, distance: 82.8
click at [673, 225] on li "CPPFES2005 Demonstrate first attack firefighting equipment" at bounding box center [743, 208] width 304 height 34
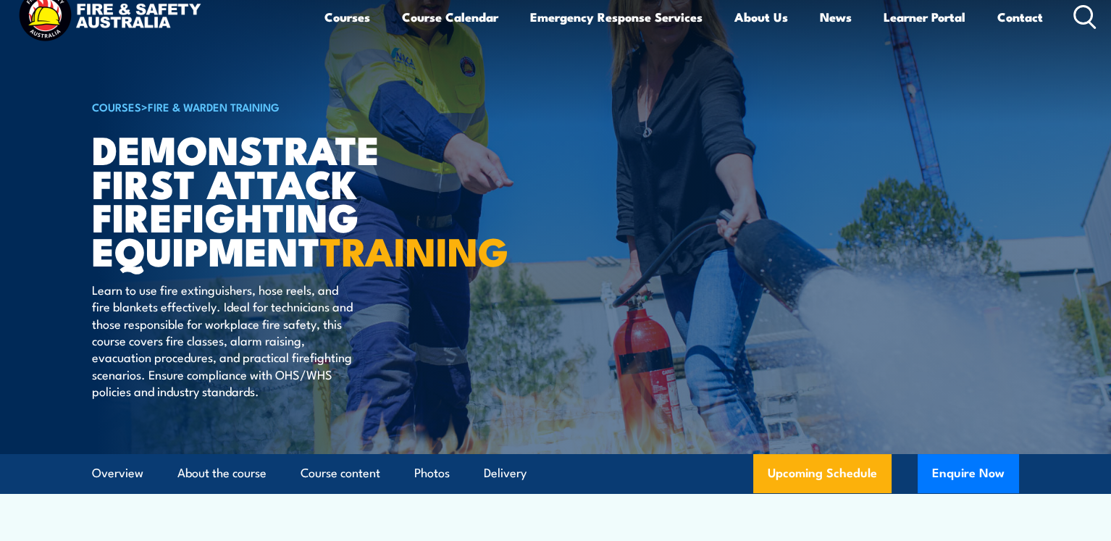
scroll to position [0, 0]
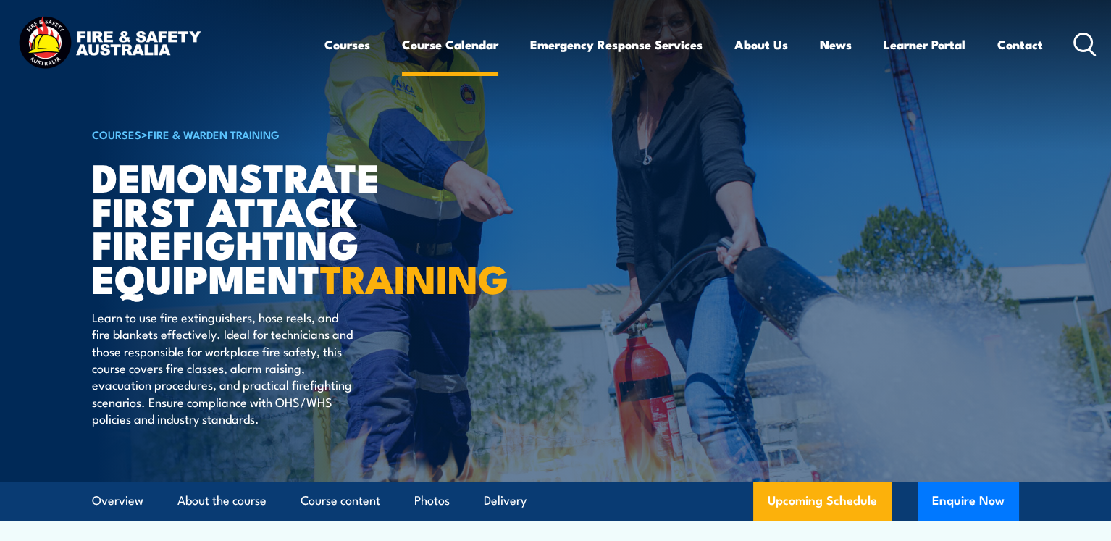
click at [434, 46] on link "Course Calendar" at bounding box center [450, 44] width 96 height 38
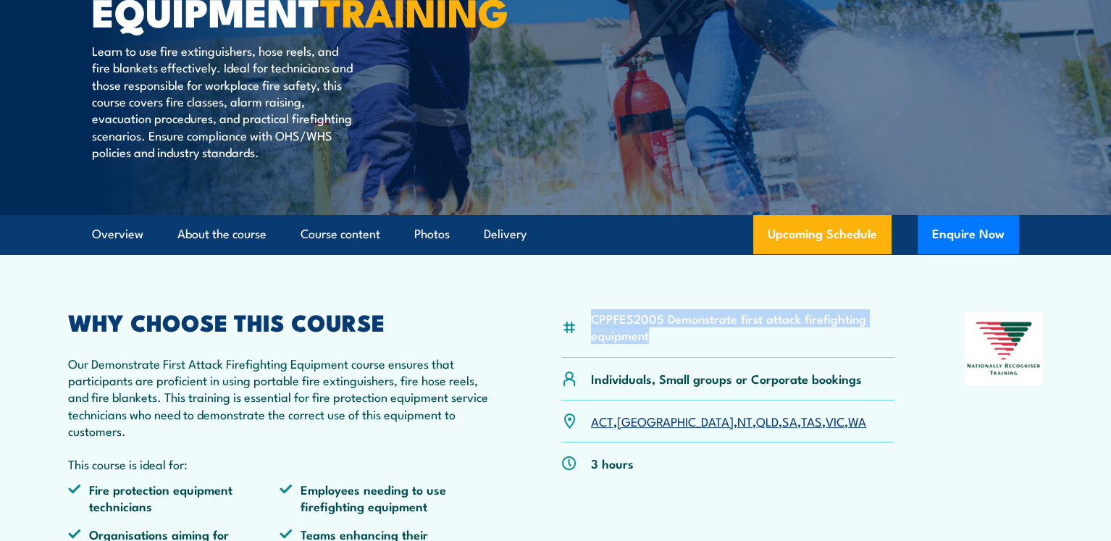
scroll to position [290, 0]
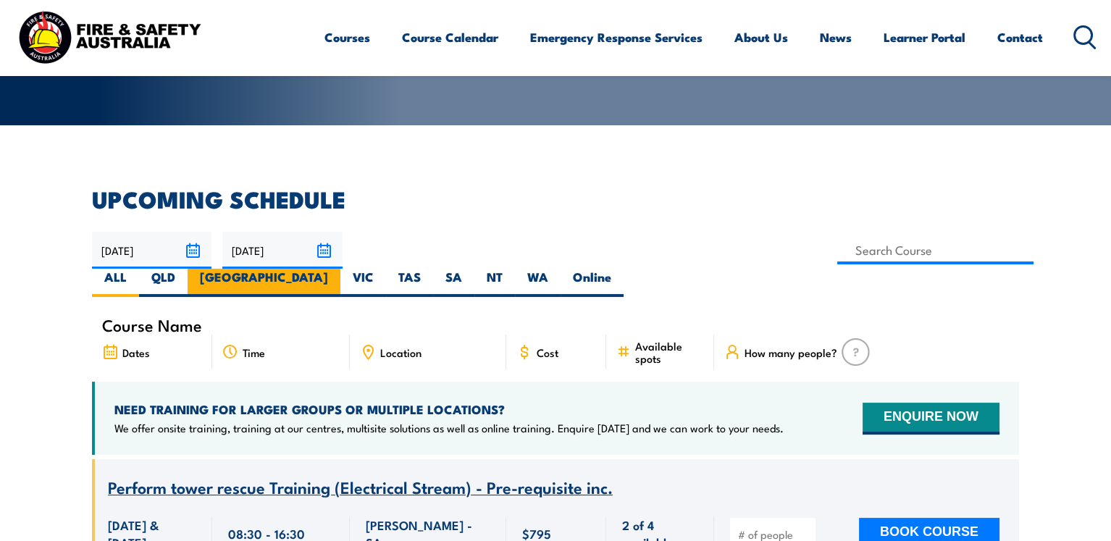
click at [340, 269] on label "[GEOGRAPHIC_DATA]" at bounding box center [264, 283] width 153 height 28
click at [338, 269] on input "[GEOGRAPHIC_DATA]" at bounding box center [332, 273] width 9 height 9
radio input "true"
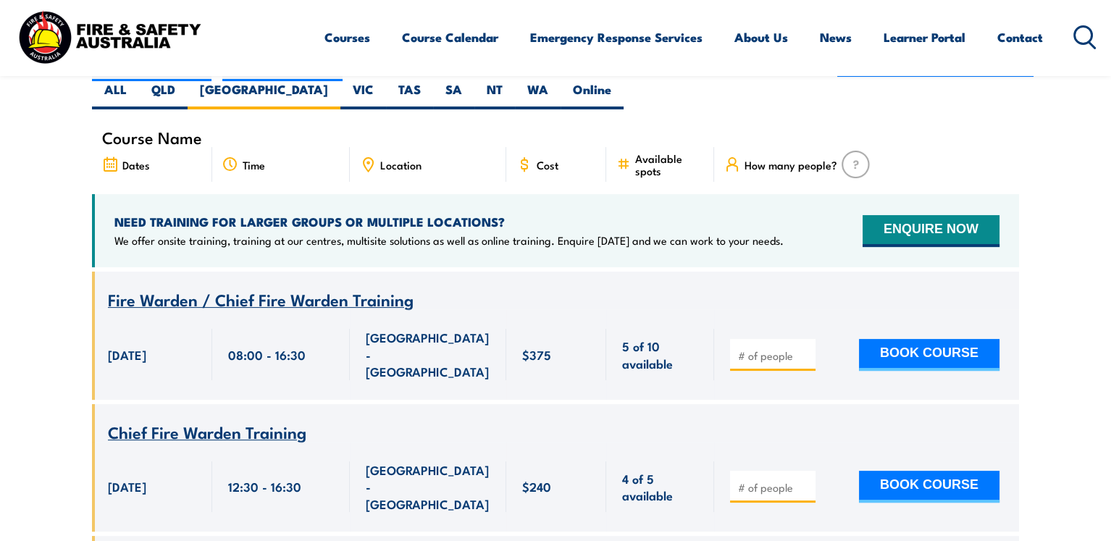
scroll to position [381, 0]
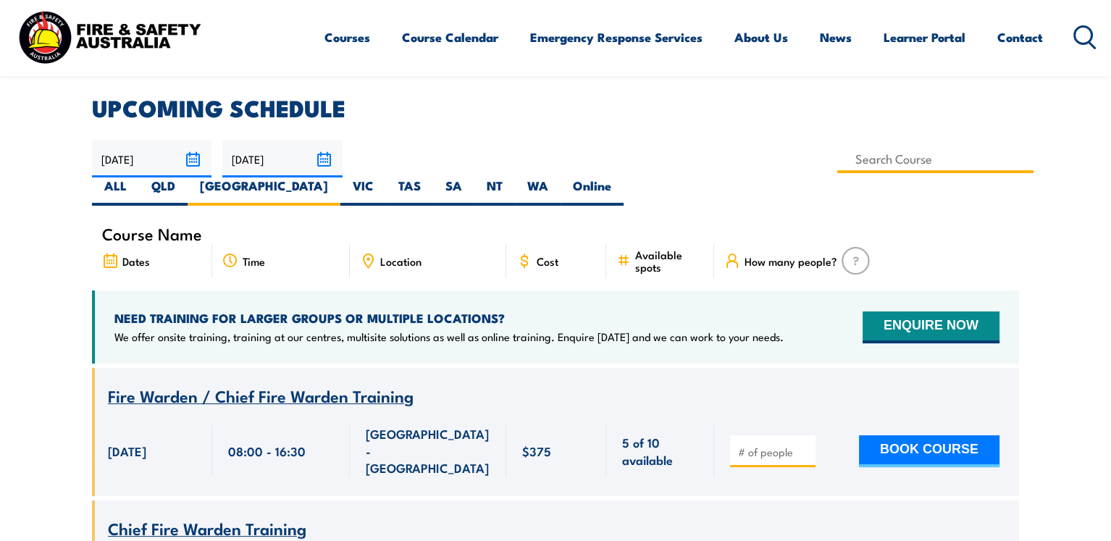
click at [837, 163] on input at bounding box center [935, 159] width 196 height 28
type input "Demonstrate First Attack Firefighting Equipment Training"
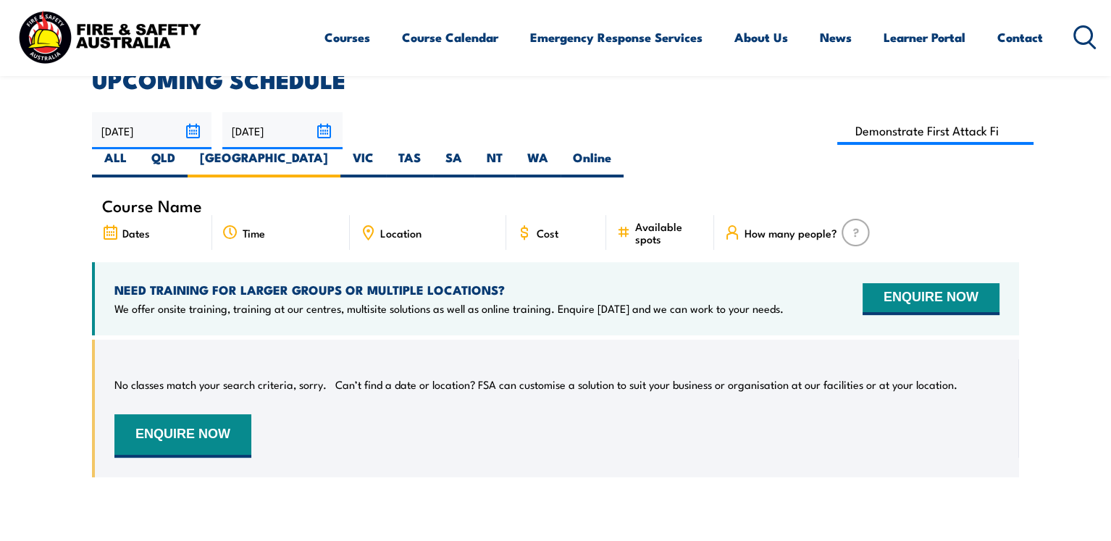
scroll to position [381, 0]
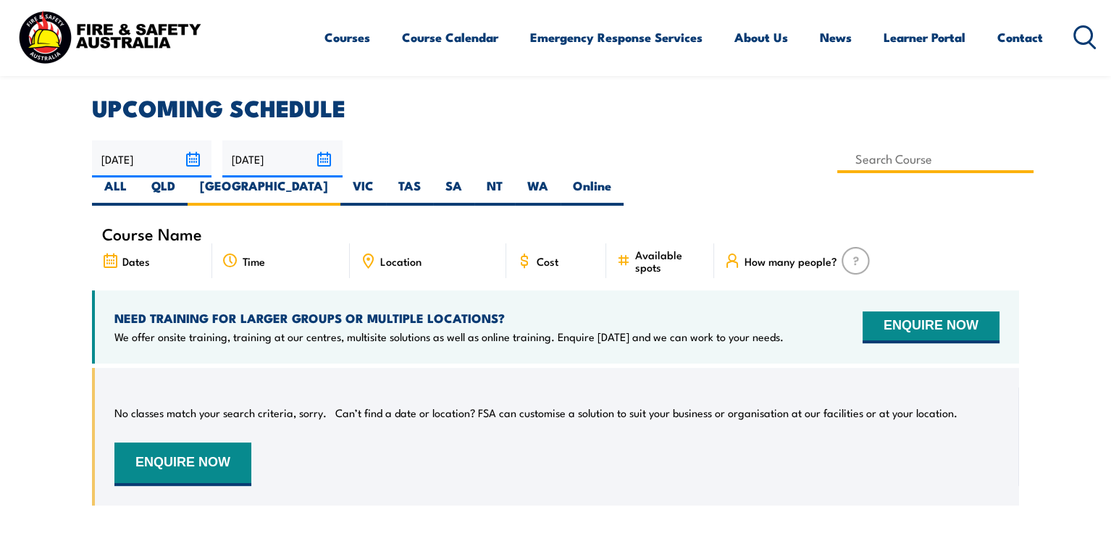
click at [837, 163] on input at bounding box center [935, 159] width 196 height 28
type input "Fire Extinguisher / Fire Warden Training"
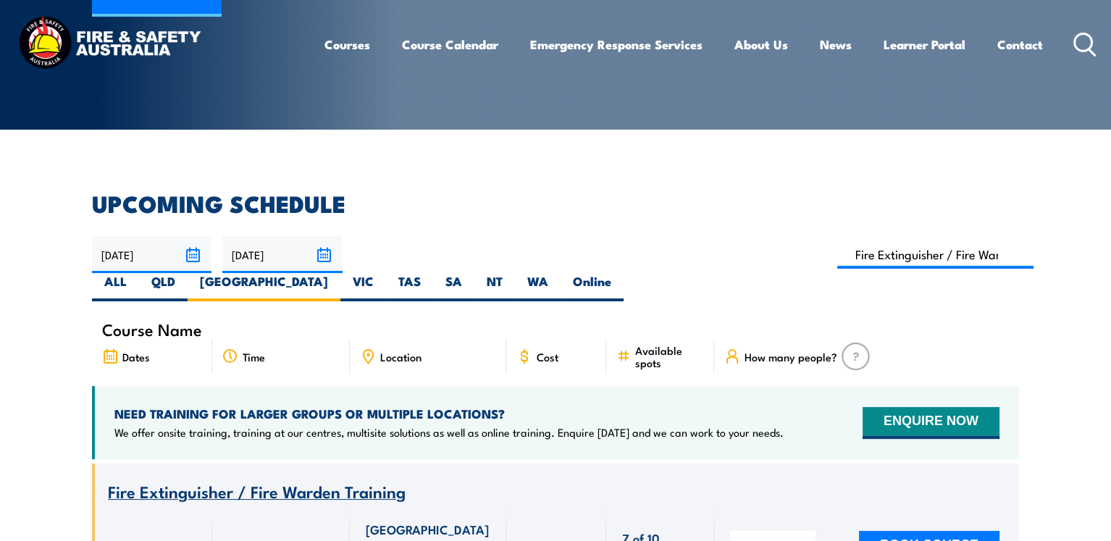
scroll to position [386, 0]
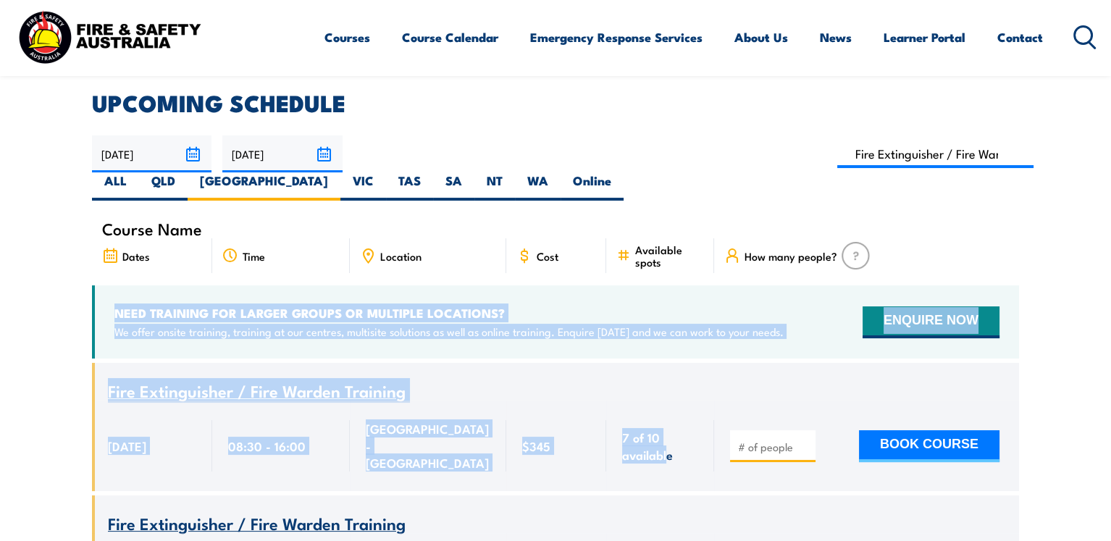
drag, startPoint x: 670, startPoint y: 429, endPoint x: 63, endPoint y: 264, distance: 629.1
click at [88, 263] on section "UPCOMING SCHEDULE 18/08/2025 17/10/2025" at bounding box center [555, 501] width 1111 height 818
click at [26, 264] on section "UPCOMING SCHEDULE 18/08/2025 17/10/2025" at bounding box center [555, 501] width 1111 height 818
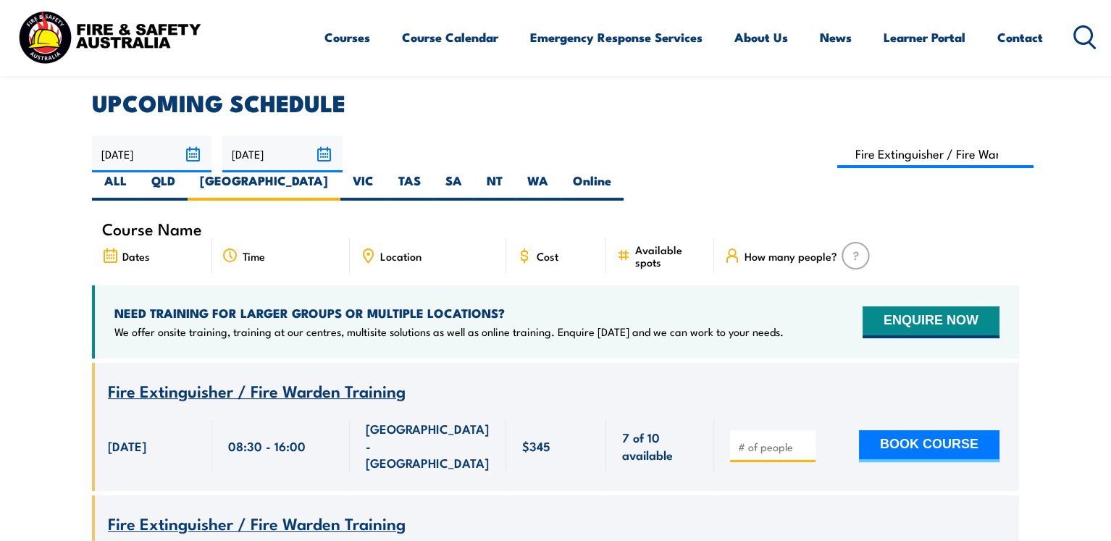
click at [803, 363] on div "Course Name Fire Extinguisher / Fire Warden Training" at bounding box center [555, 382] width 927 height 38
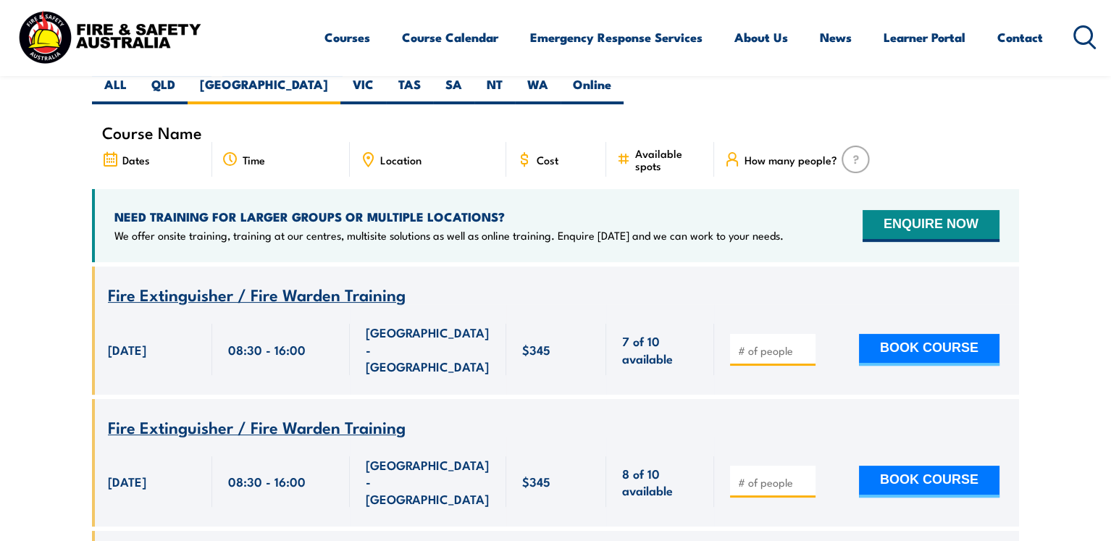
scroll to position [580, 0]
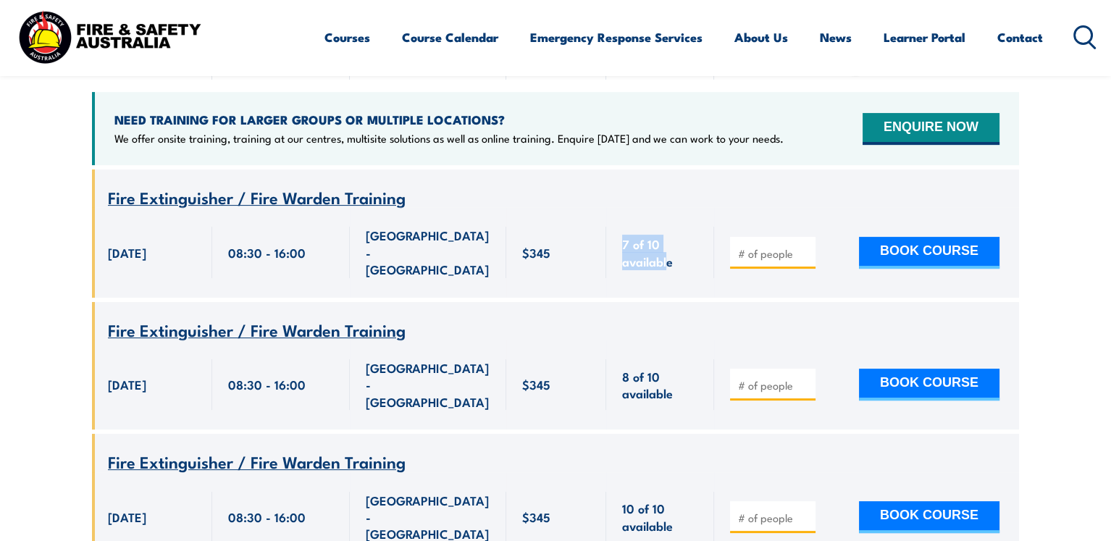
drag, startPoint x: 624, startPoint y: 205, endPoint x: 666, endPoint y: 235, distance: 52.5
click at [666, 235] on div "7 of 10 available" at bounding box center [660, 252] width 108 height 90
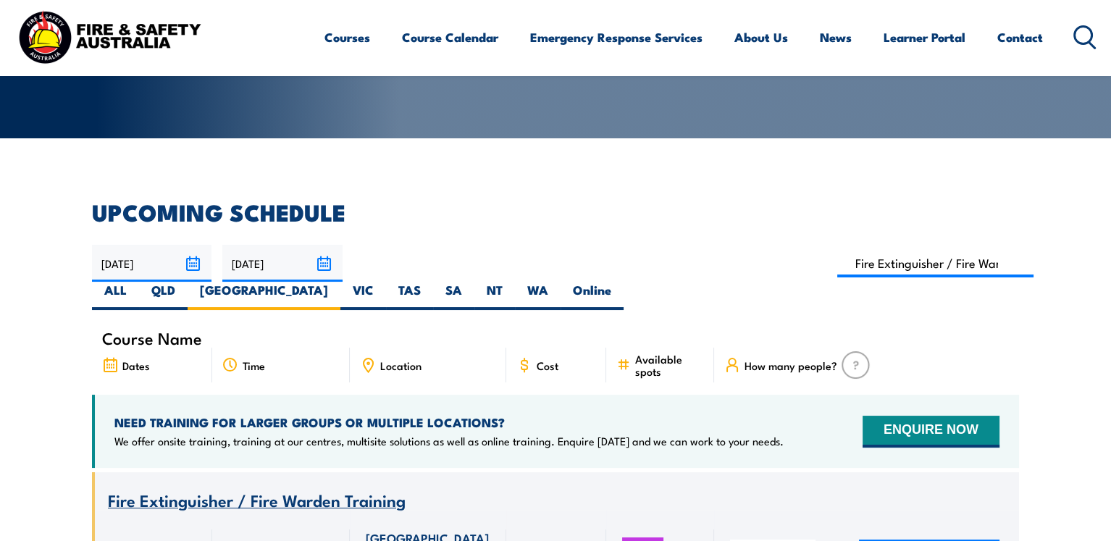
scroll to position [290, 0]
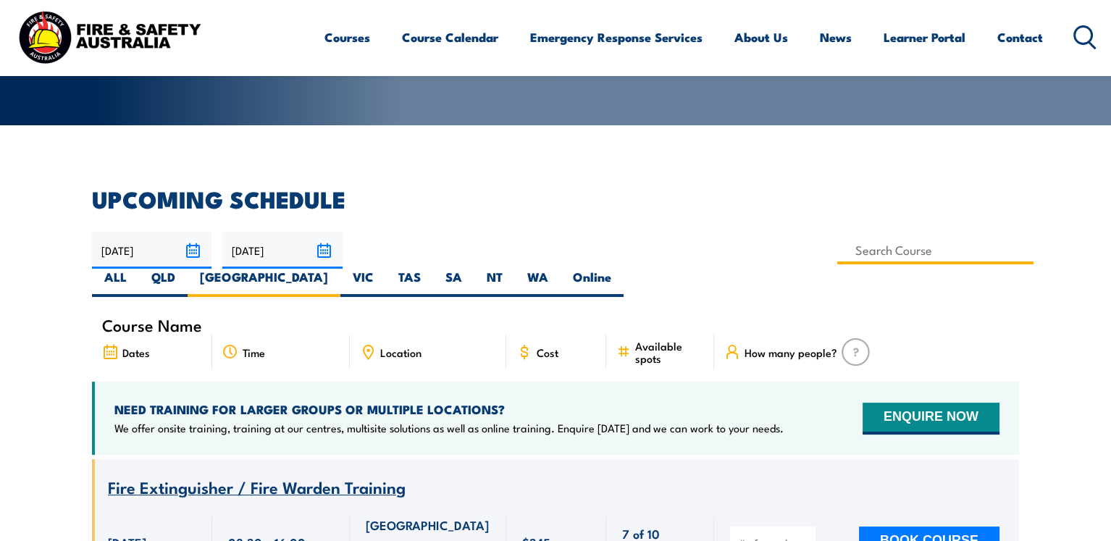
click at [837, 259] on input at bounding box center [935, 250] width 196 height 28
type input "Fire Extinguisher Training"
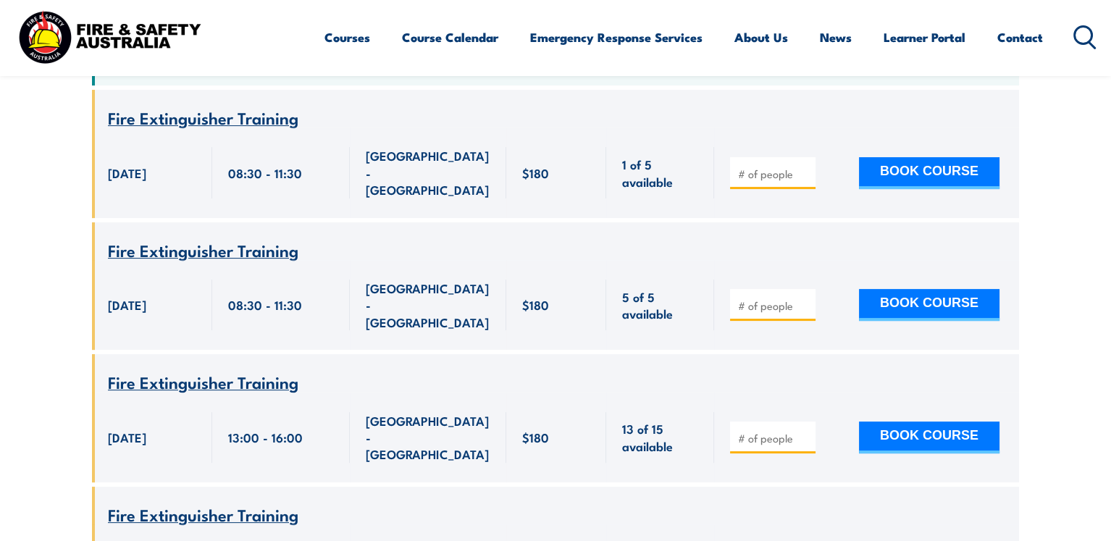
scroll to position [477, 0]
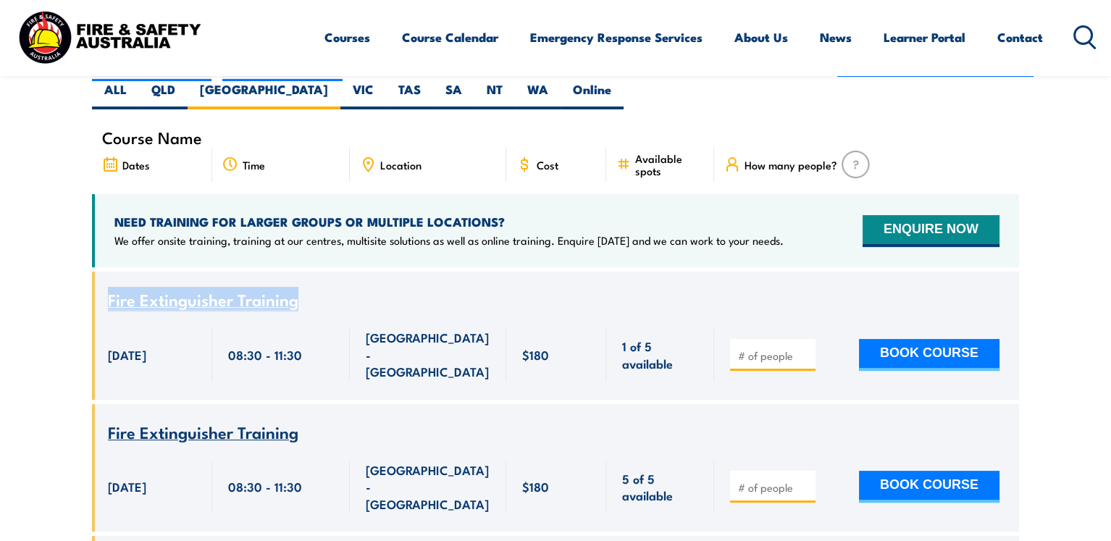
drag, startPoint x: 313, startPoint y: 278, endPoint x: 107, endPoint y: 267, distance: 206.0
click at [108, 291] on div "Fire Extinguisher Training" at bounding box center [555, 300] width 895 height 18
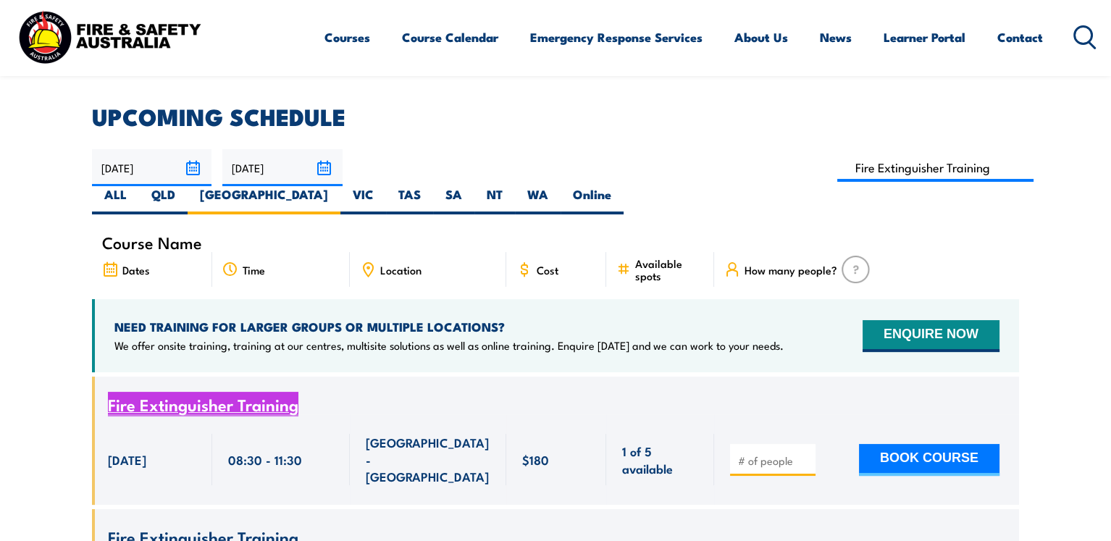
scroll to position [381, 0]
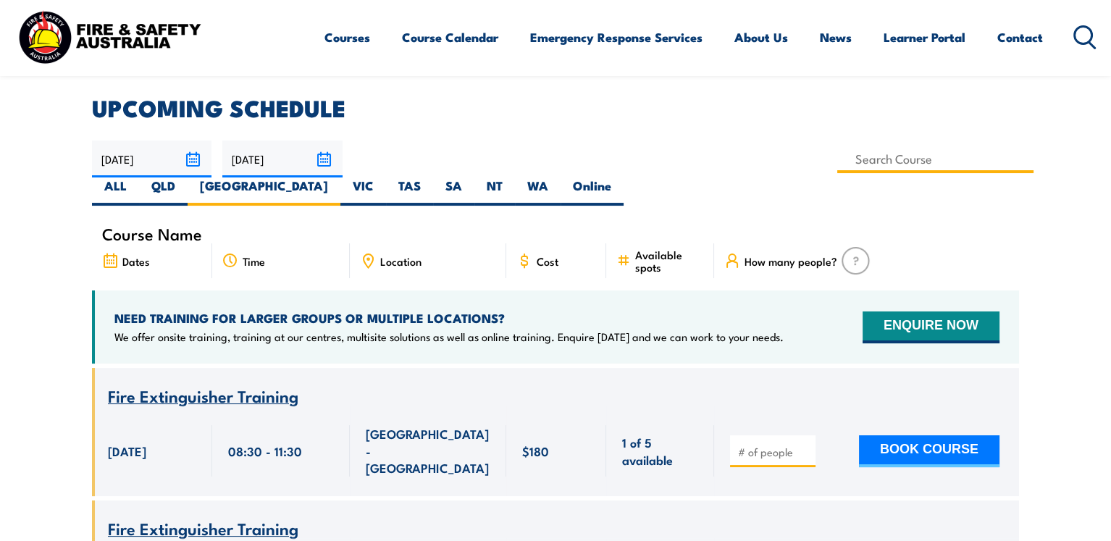
click at [837, 157] on input at bounding box center [935, 159] width 196 height 28
type input "Fire Extinguisher / Fire Warden Training"
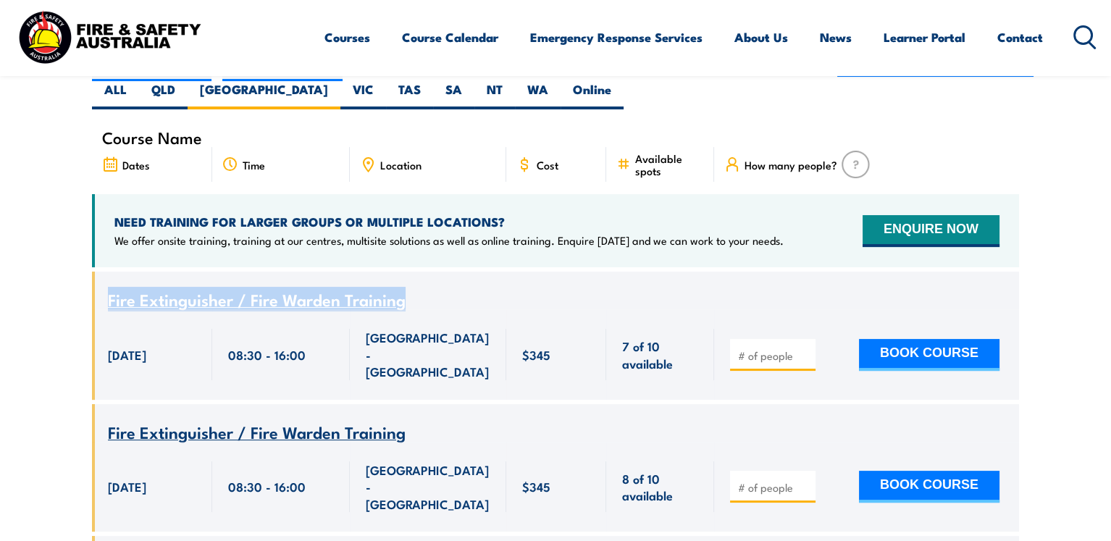
drag, startPoint x: 337, startPoint y: 275, endPoint x: 85, endPoint y: 275, distance: 251.4
click at [85, 275] on section "UPCOMING SCHEDULE [DATE] [DATE]" at bounding box center [555, 410] width 1111 height 818
copy span "Fire Extinguisher / Fire Warden Training"
